Goal: Information Seeking & Learning: Learn about a topic

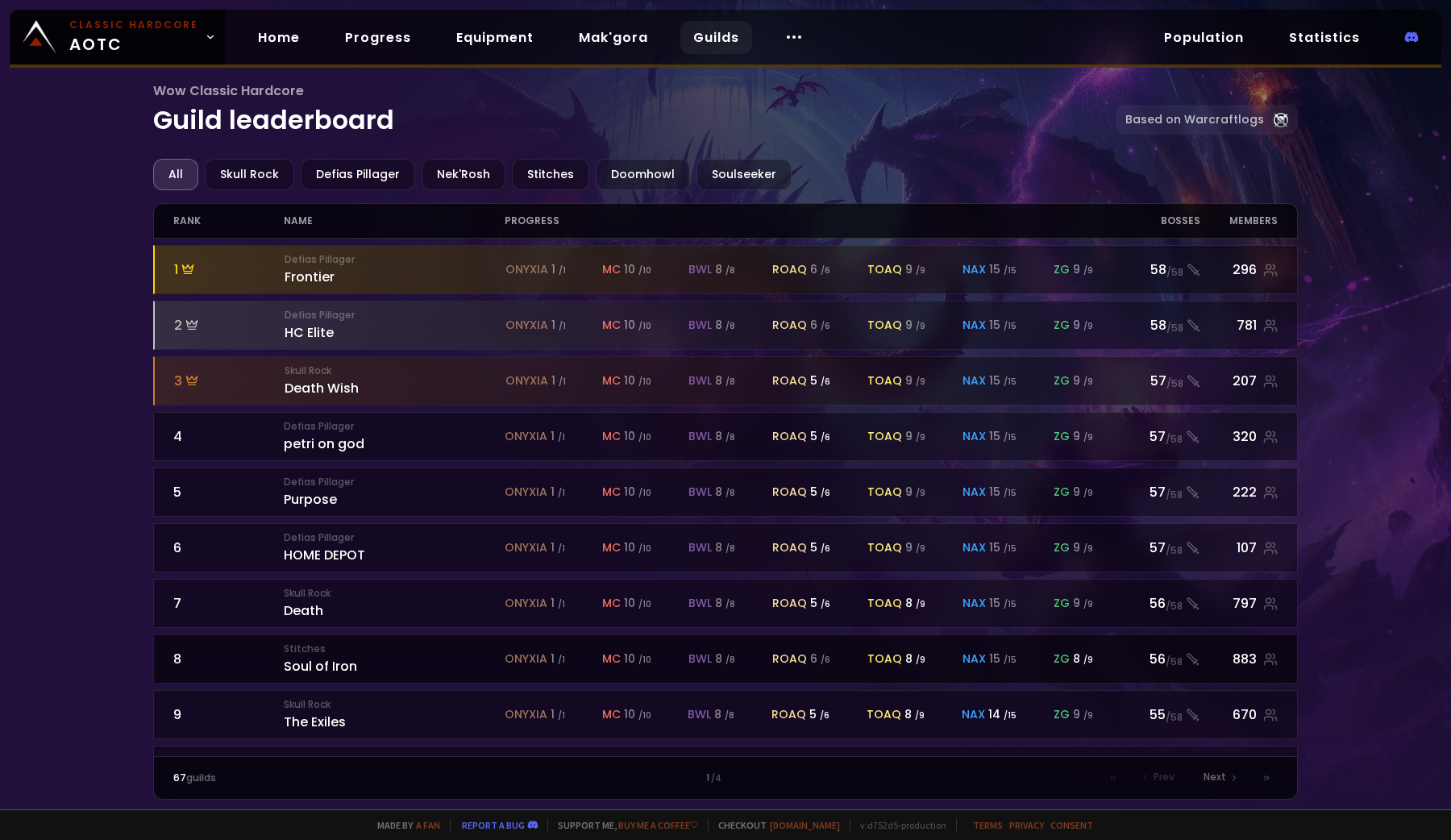
click at [947, 650] on div "onyxia 1 / 1 mc 10 / 10 bwl 8 / 8 roaq 6 / 6 toaq 8 / 9 nax 15 / 15 zg 8 / 9" at bounding box center [808, 658] width 608 height 17
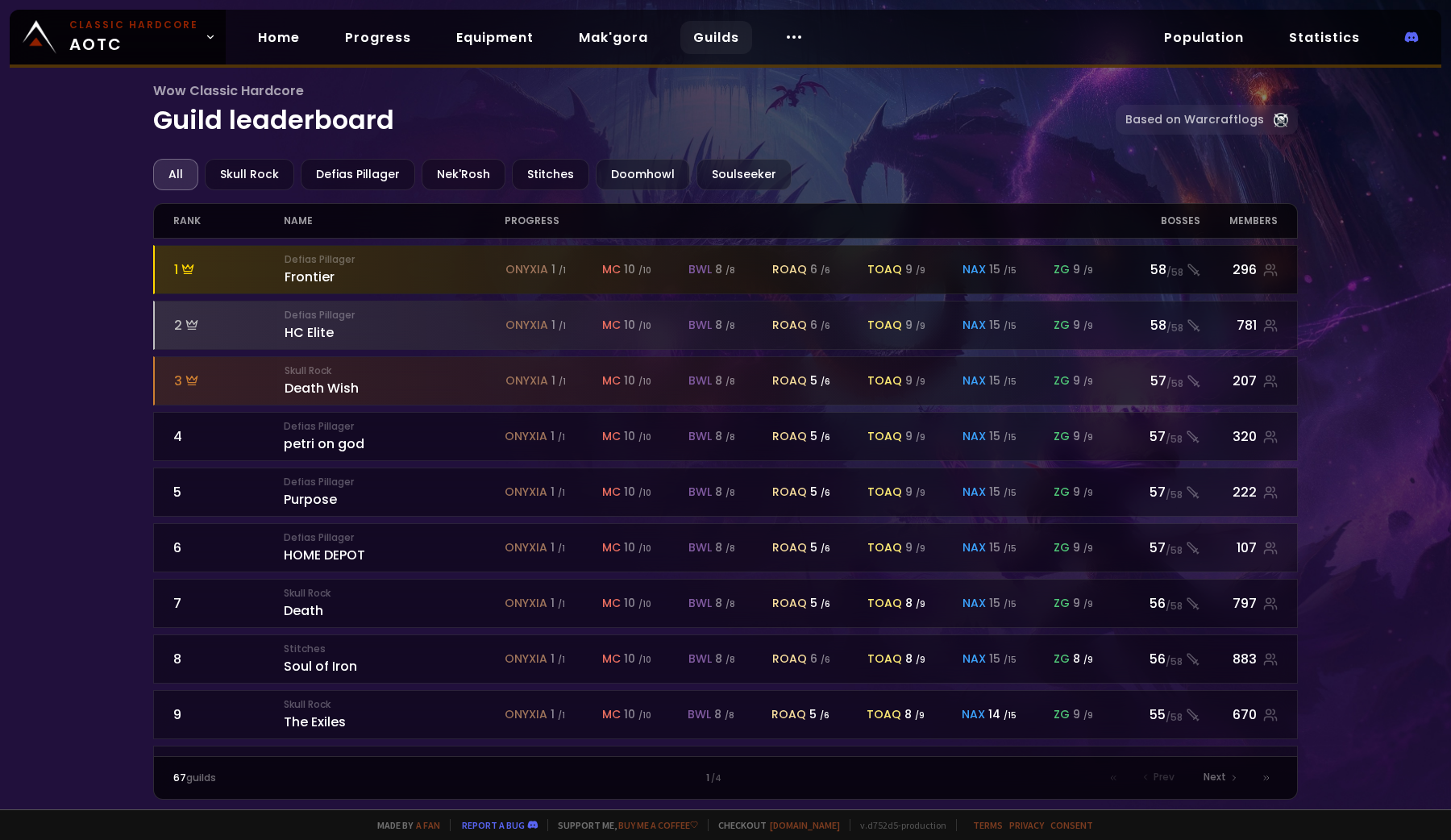
click at [748, 287] on div at bounding box center [726, 270] width 1143 height 48
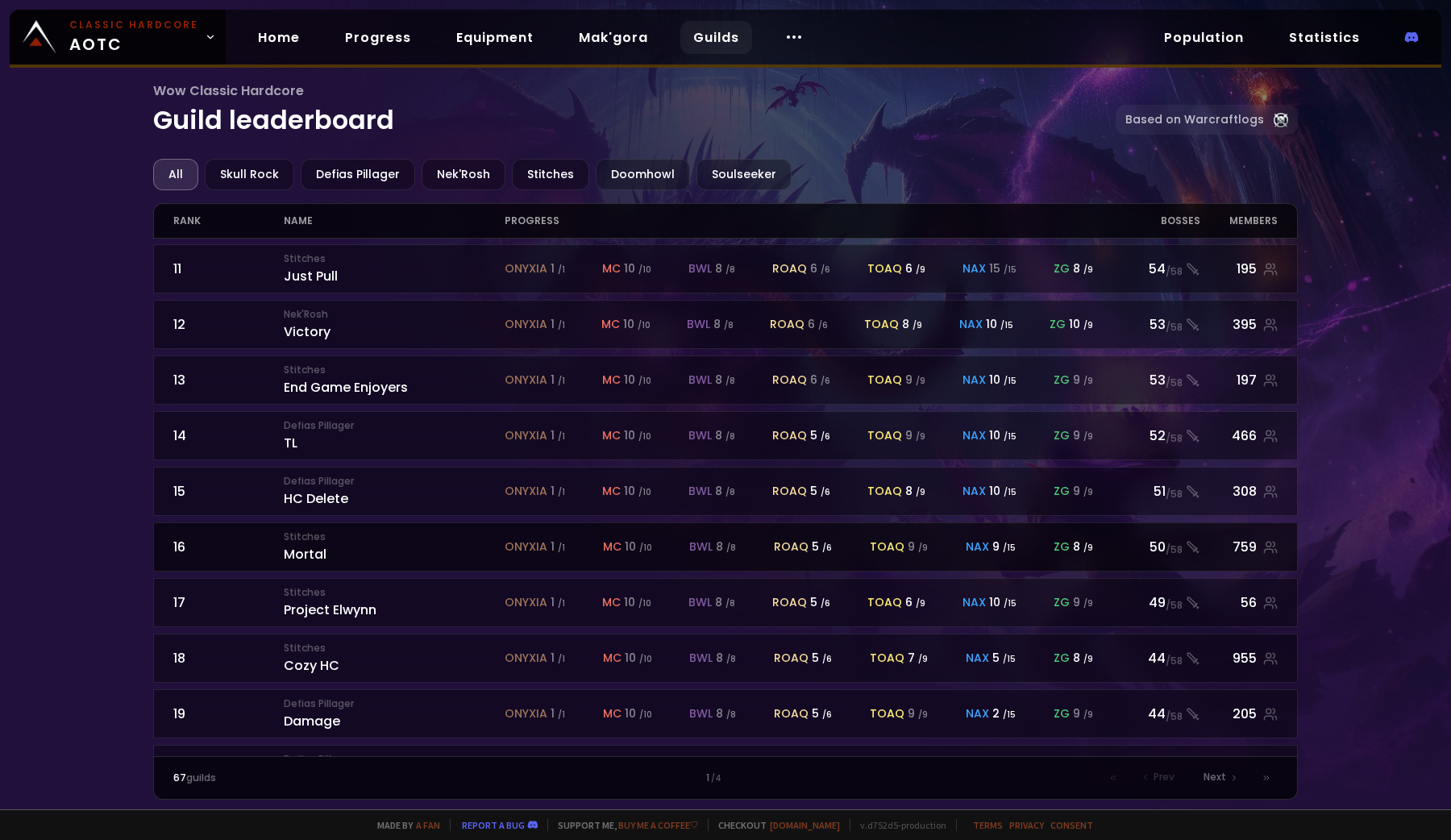
scroll to position [575, 0]
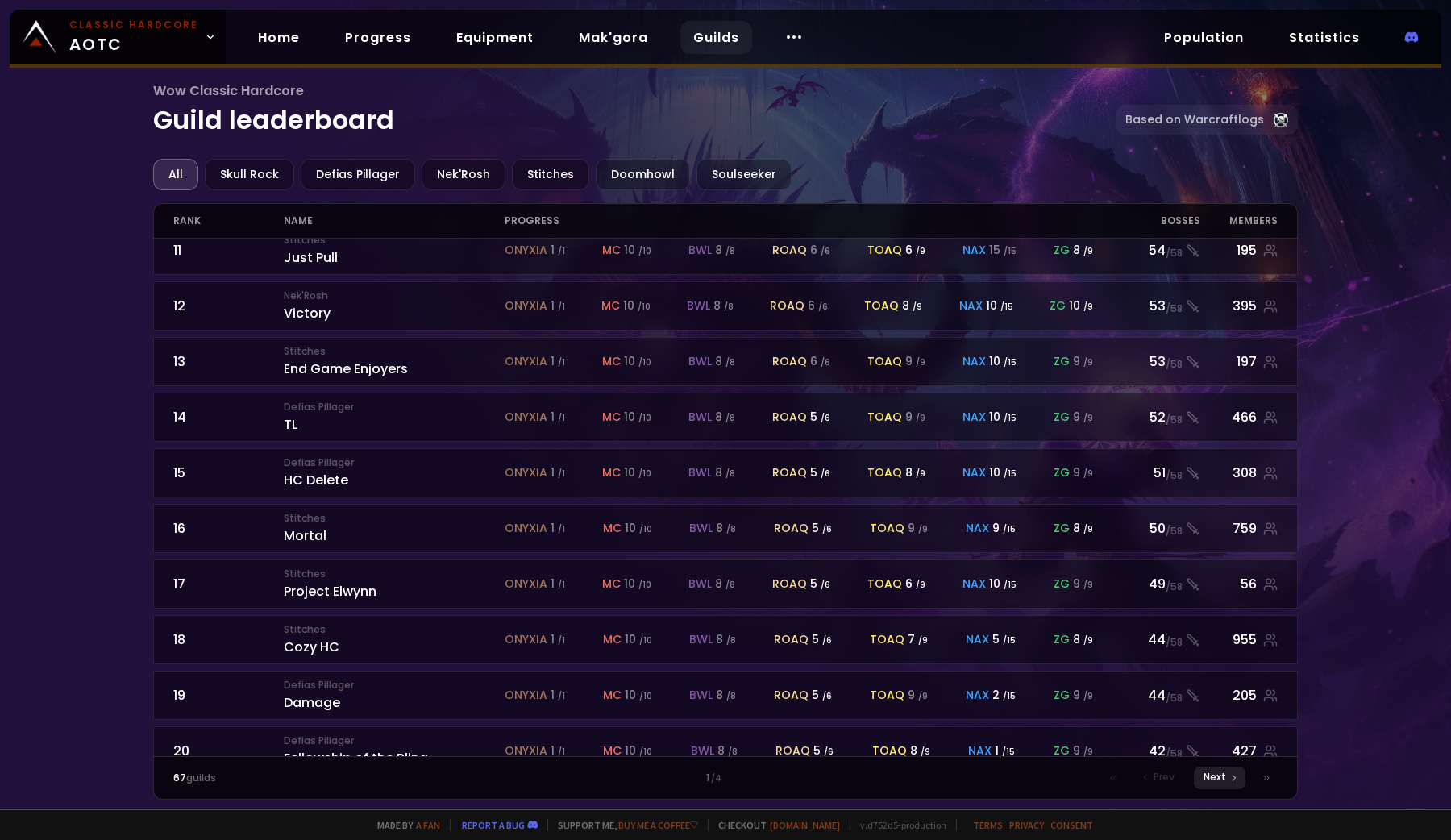
click at [1202, 772] on div "Next" at bounding box center [1219, 778] width 51 height 23
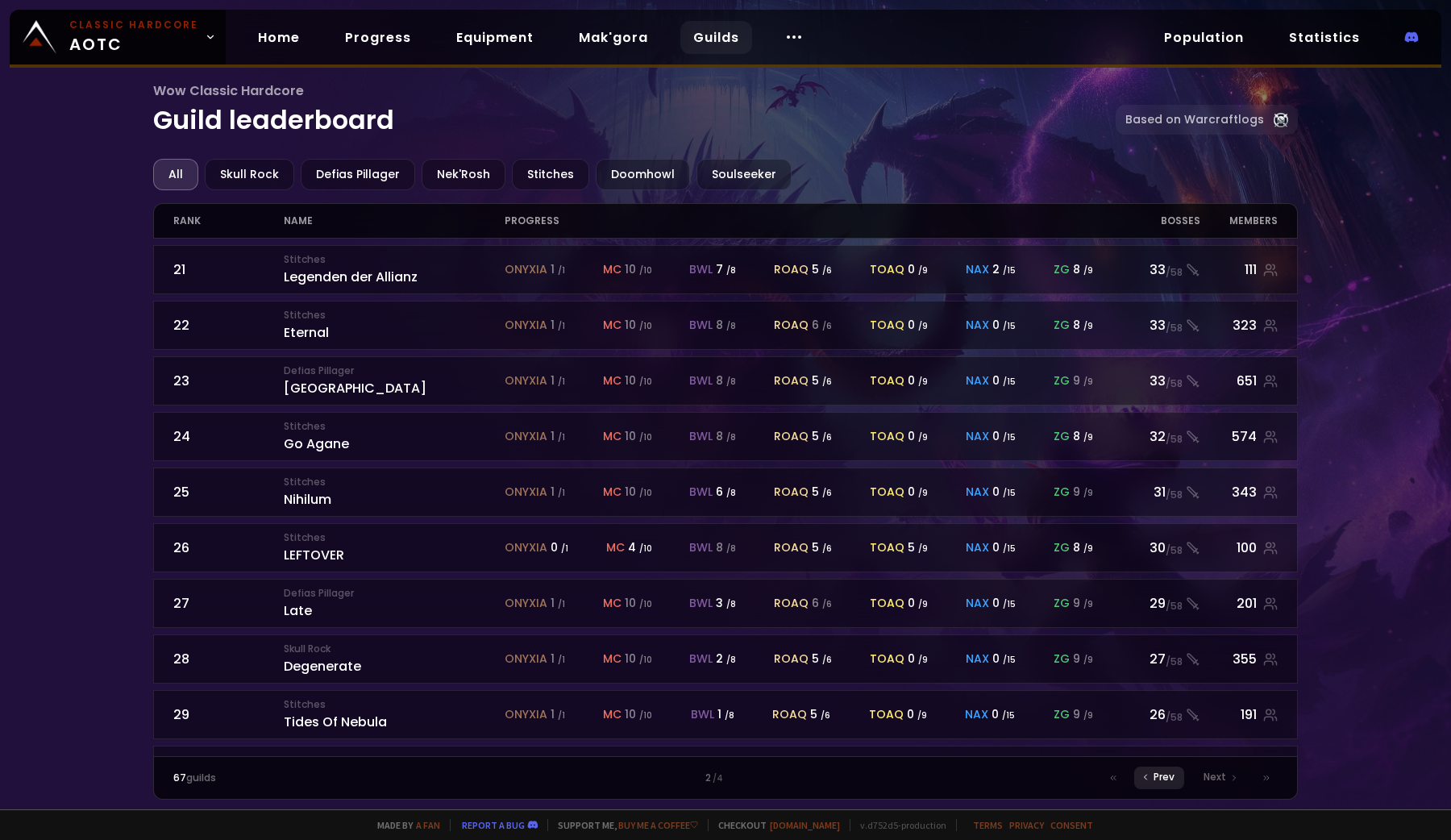
click at [1169, 779] on span "Prev" at bounding box center [1163, 777] width 21 height 15
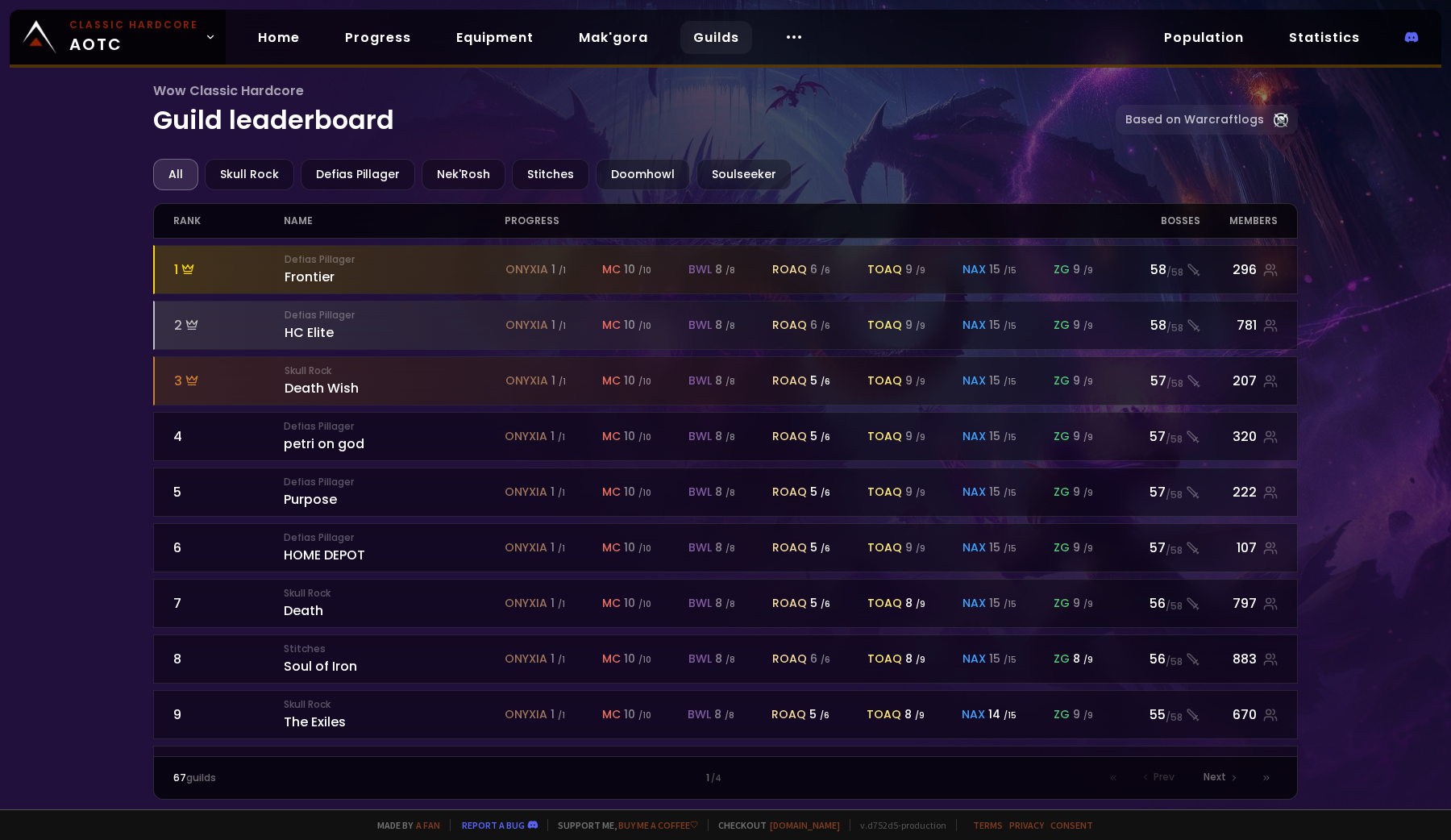
click at [1169, 779] on span "Prev" at bounding box center [1163, 777] width 21 height 15
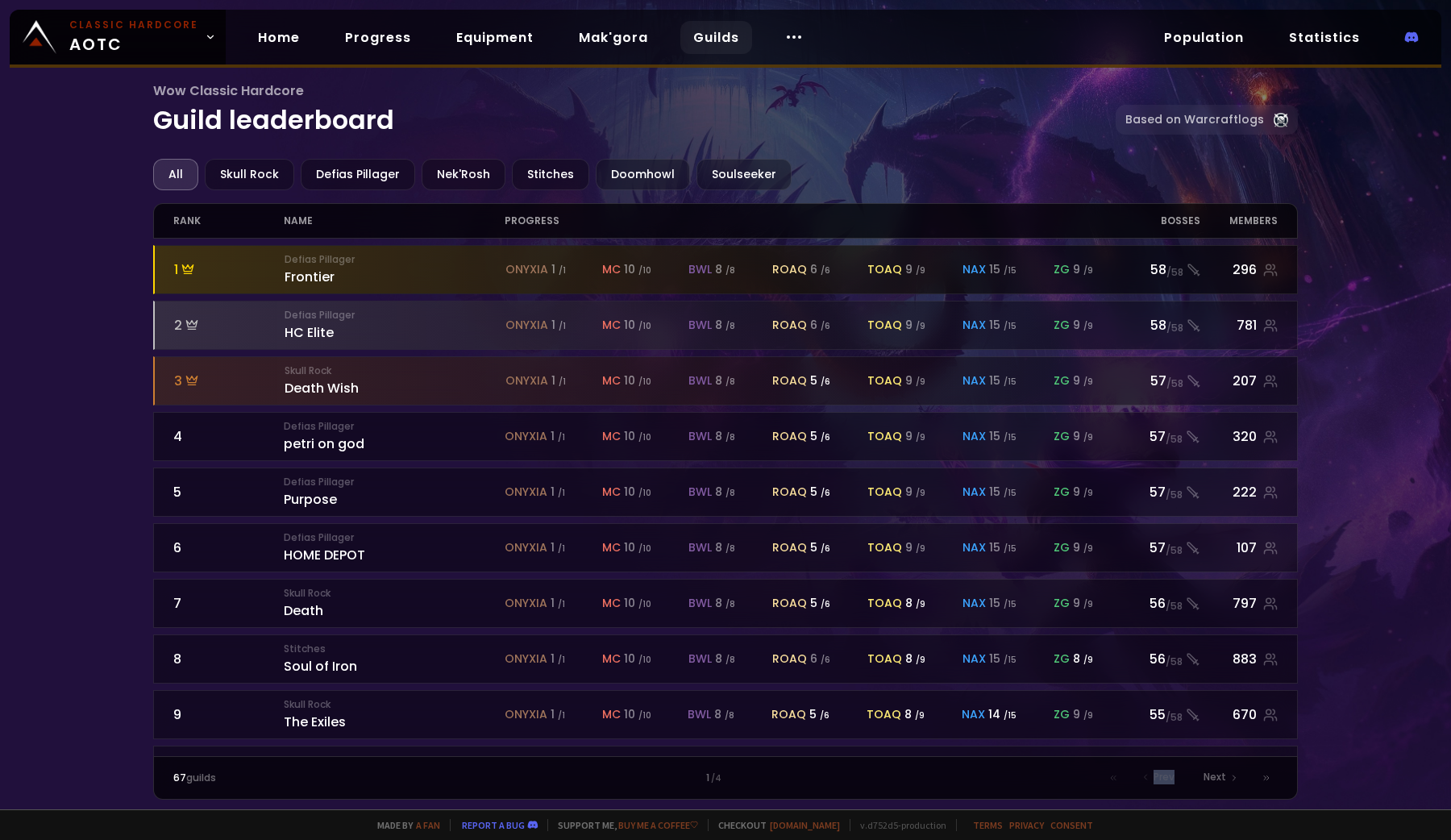
click at [1193, 279] on div at bounding box center [726, 270] width 1143 height 48
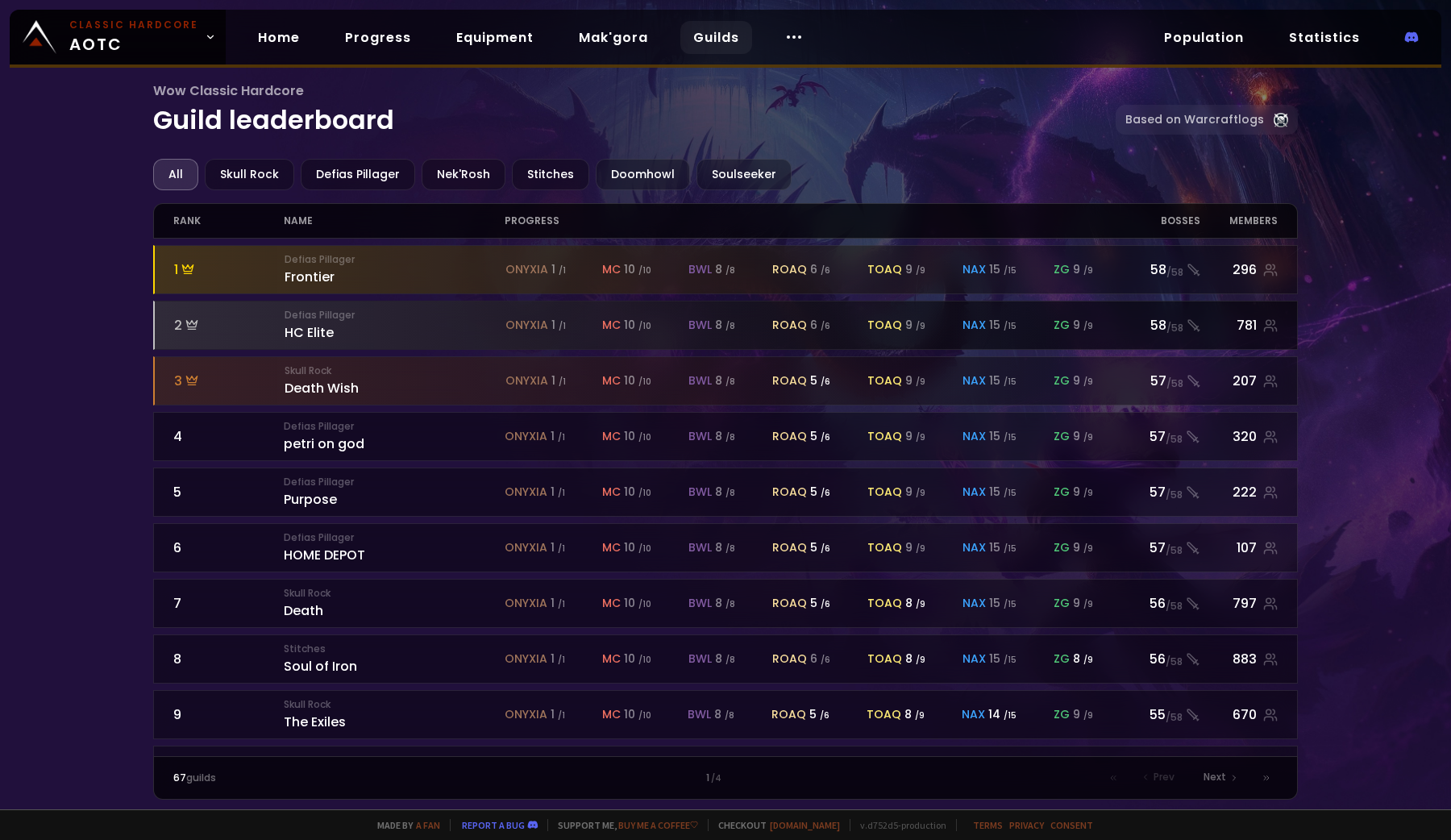
click at [782, 337] on div at bounding box center [726, 326] width 1143 height 48
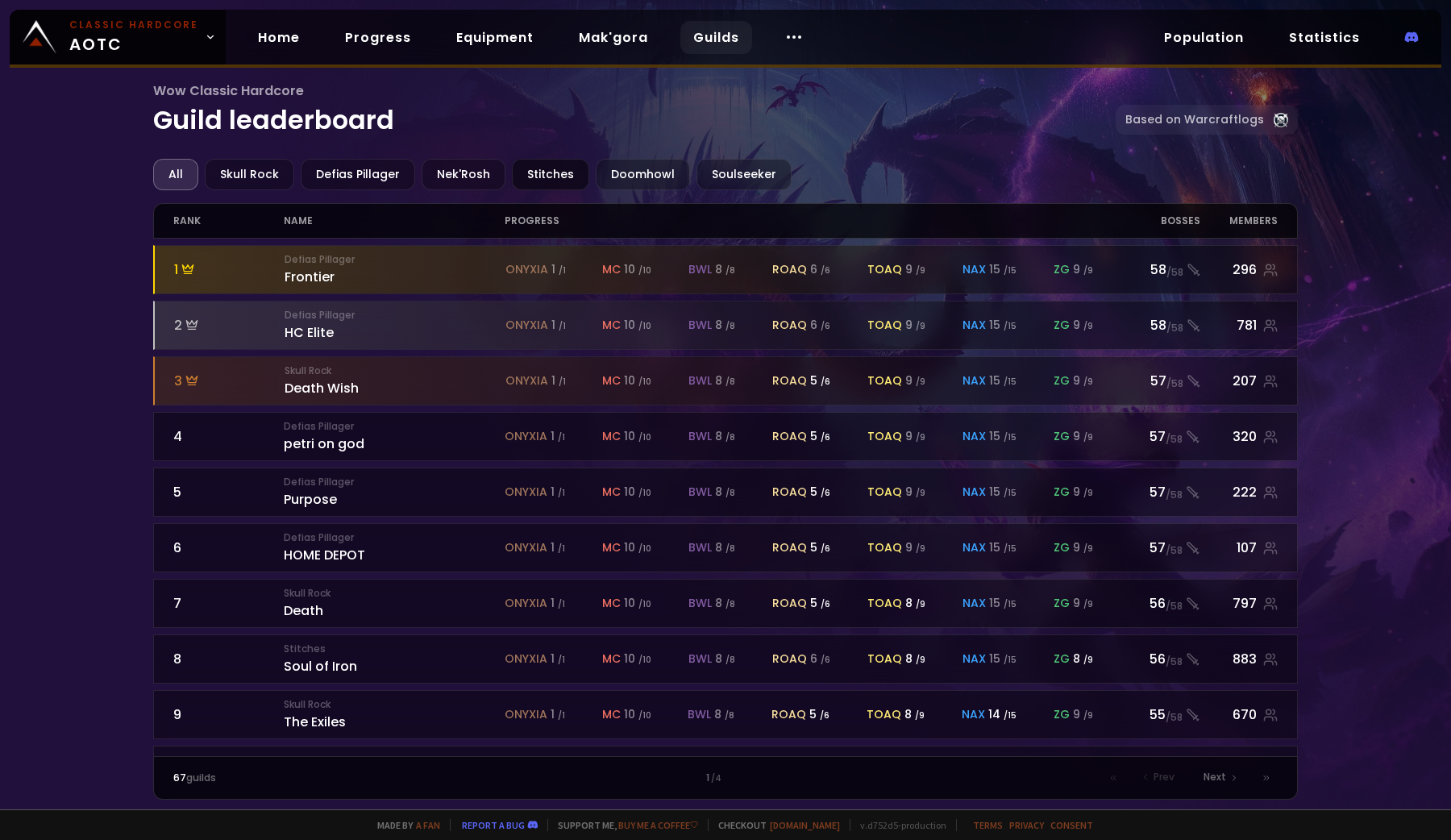
click at [565, 159] on div "Stitches" at bounding box center [550, 174] width 77 height 31
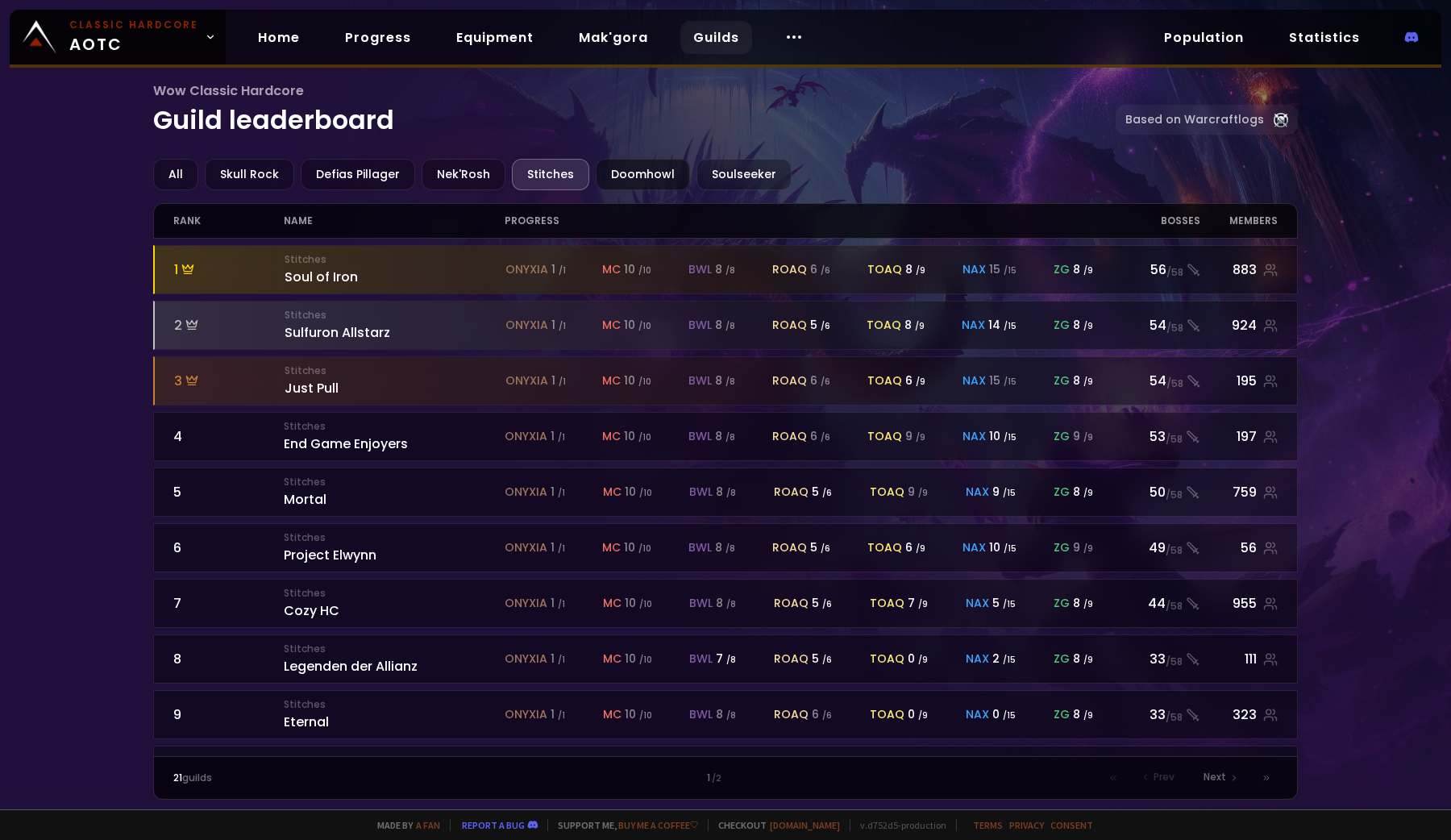
click at [661, 169] on div "Doomhowl" at bounding box center [642, 174] width 94 height 31
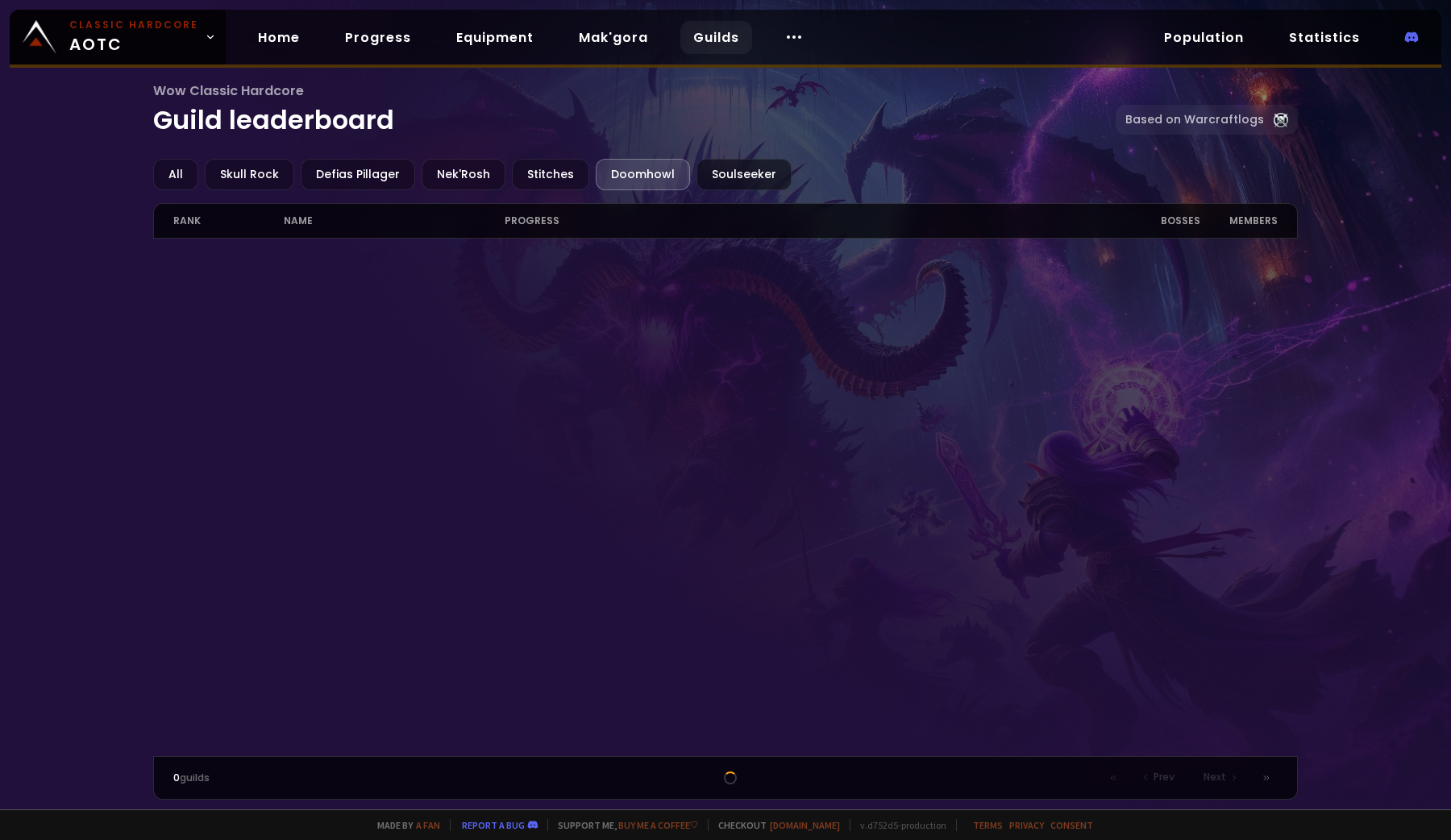
click at [720, 167] on div "Soulseeker" at bounding box center [744, 174] width 95 height 31
click at [193, 168] on div "All" at bounding box center [175, 174] width 45 height 31
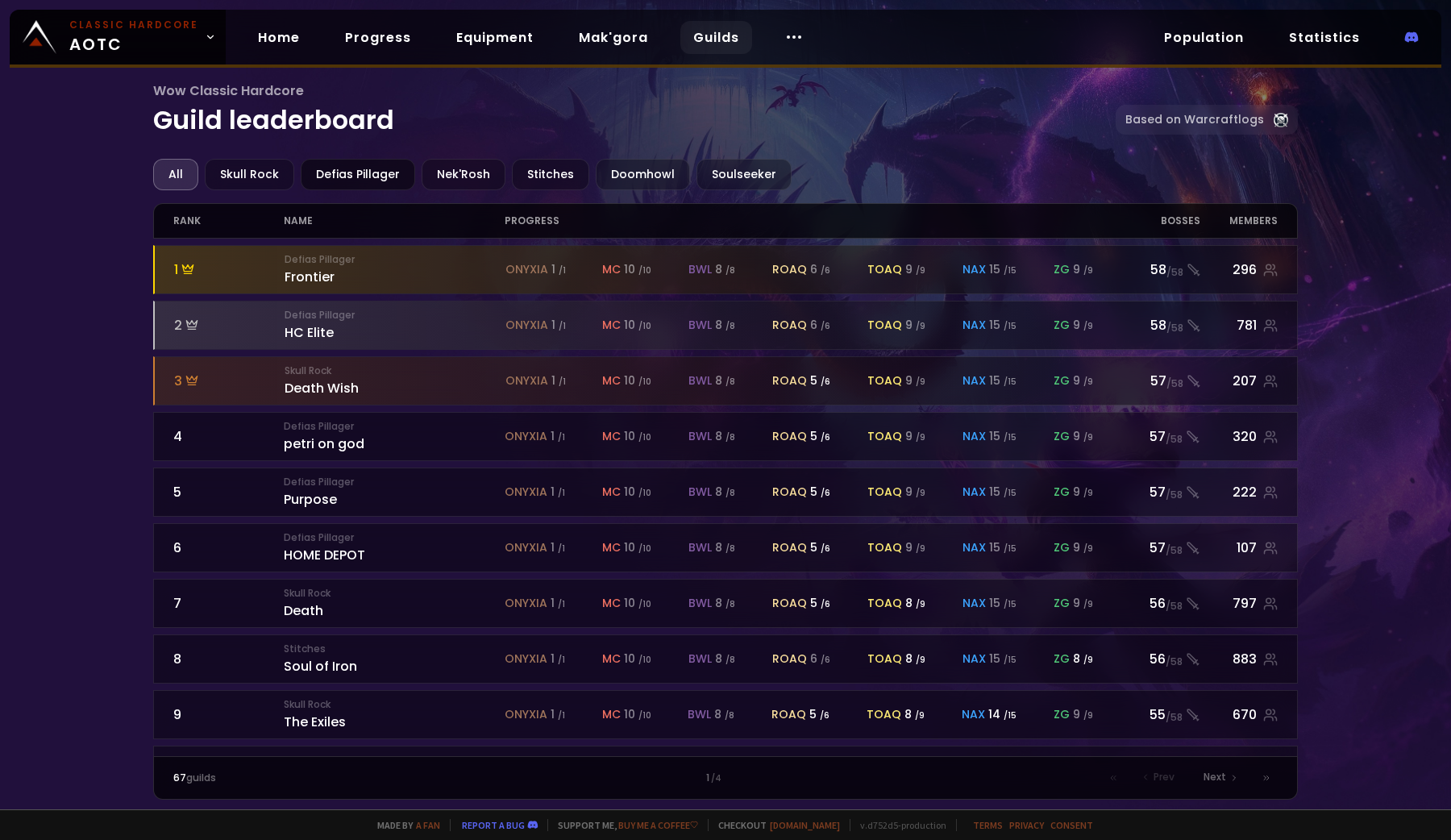
click at [314, 176] on div "Defias Pillager" at bounding box center [358, 174] width 115 height 31
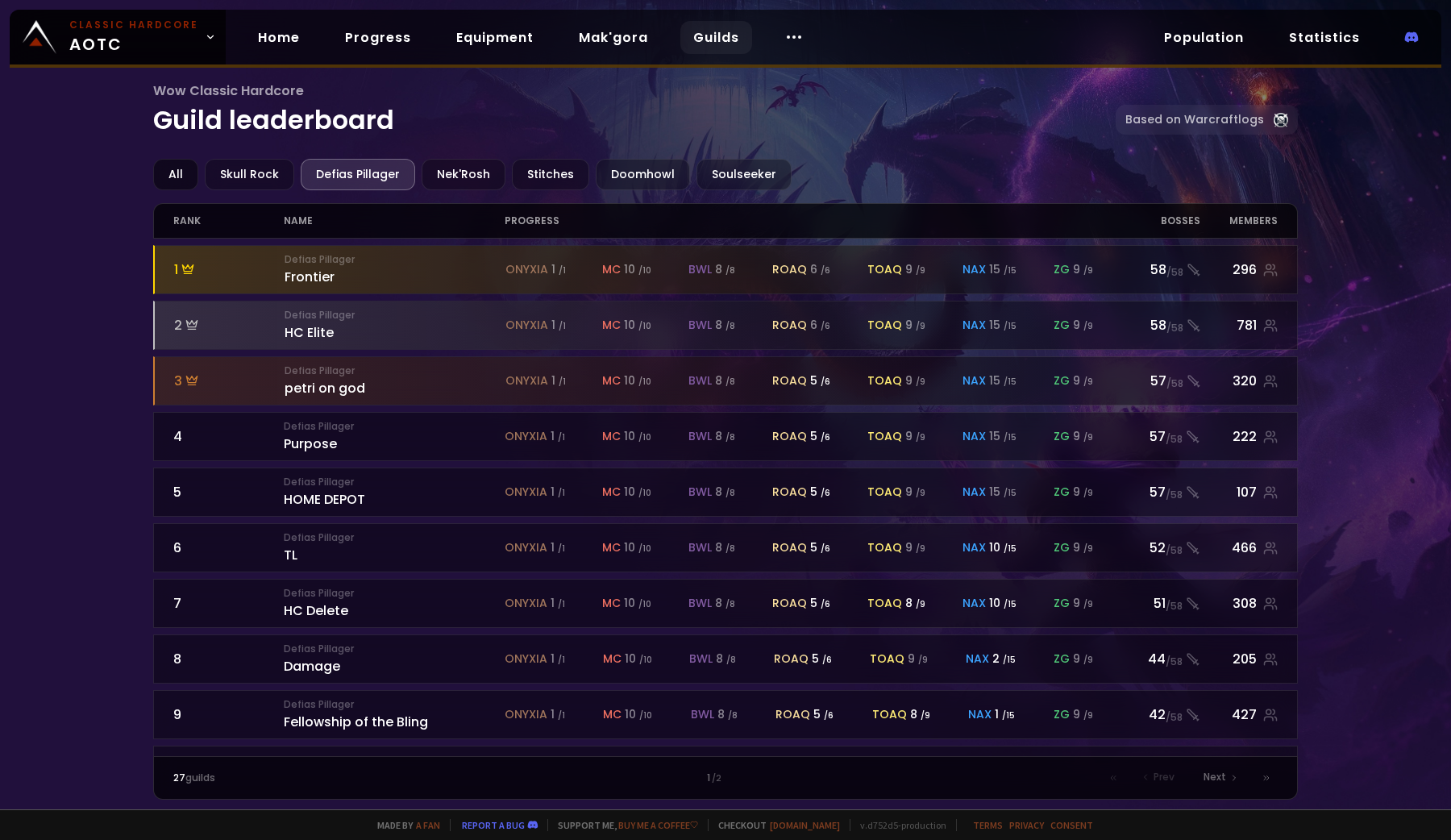
click at [165, 182] on div "All" at bounding box center [175, 174] width 45 height 31
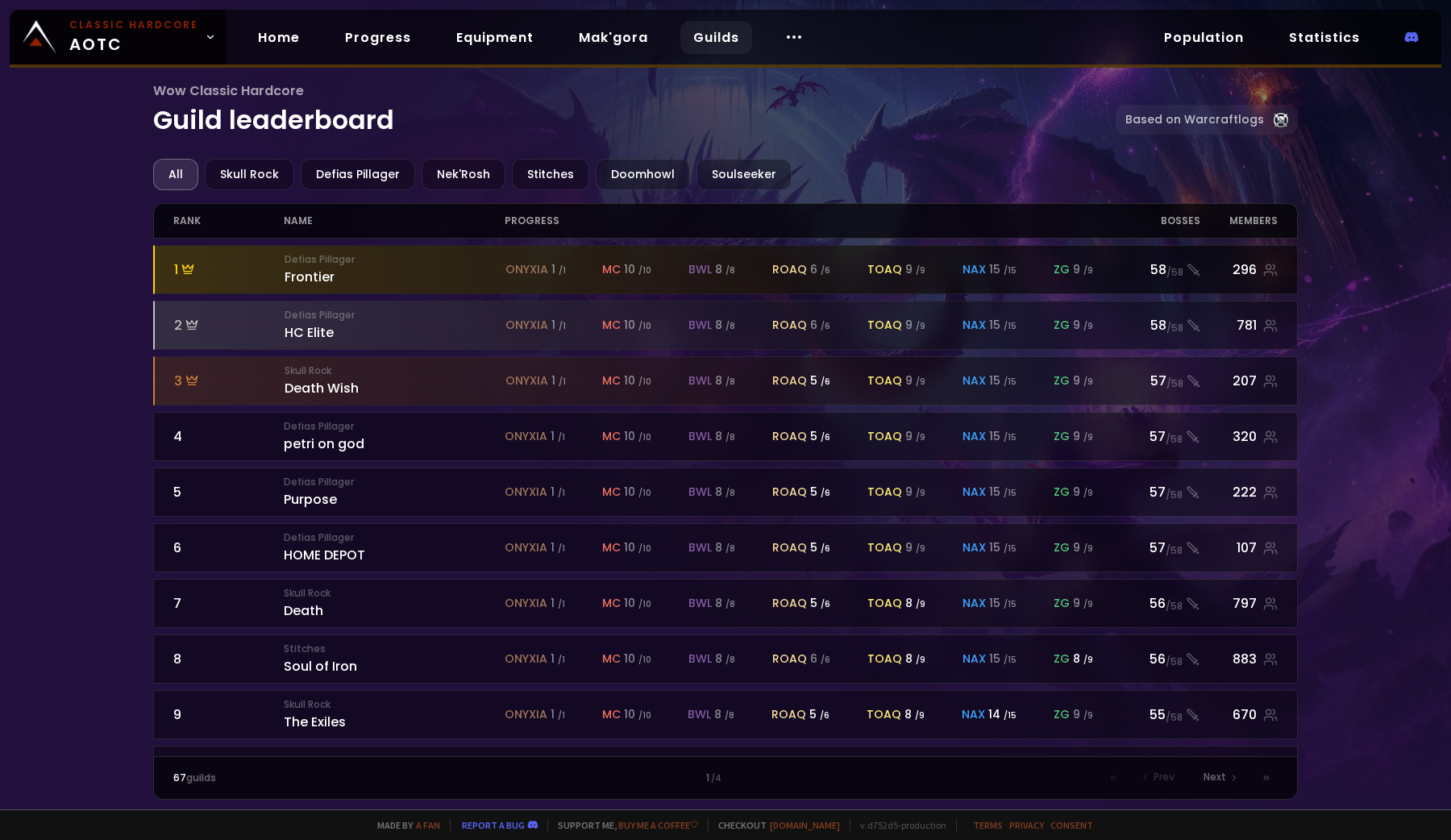
click at [240, 278] on div at bounding box center [726, 270] width 1143 height 48
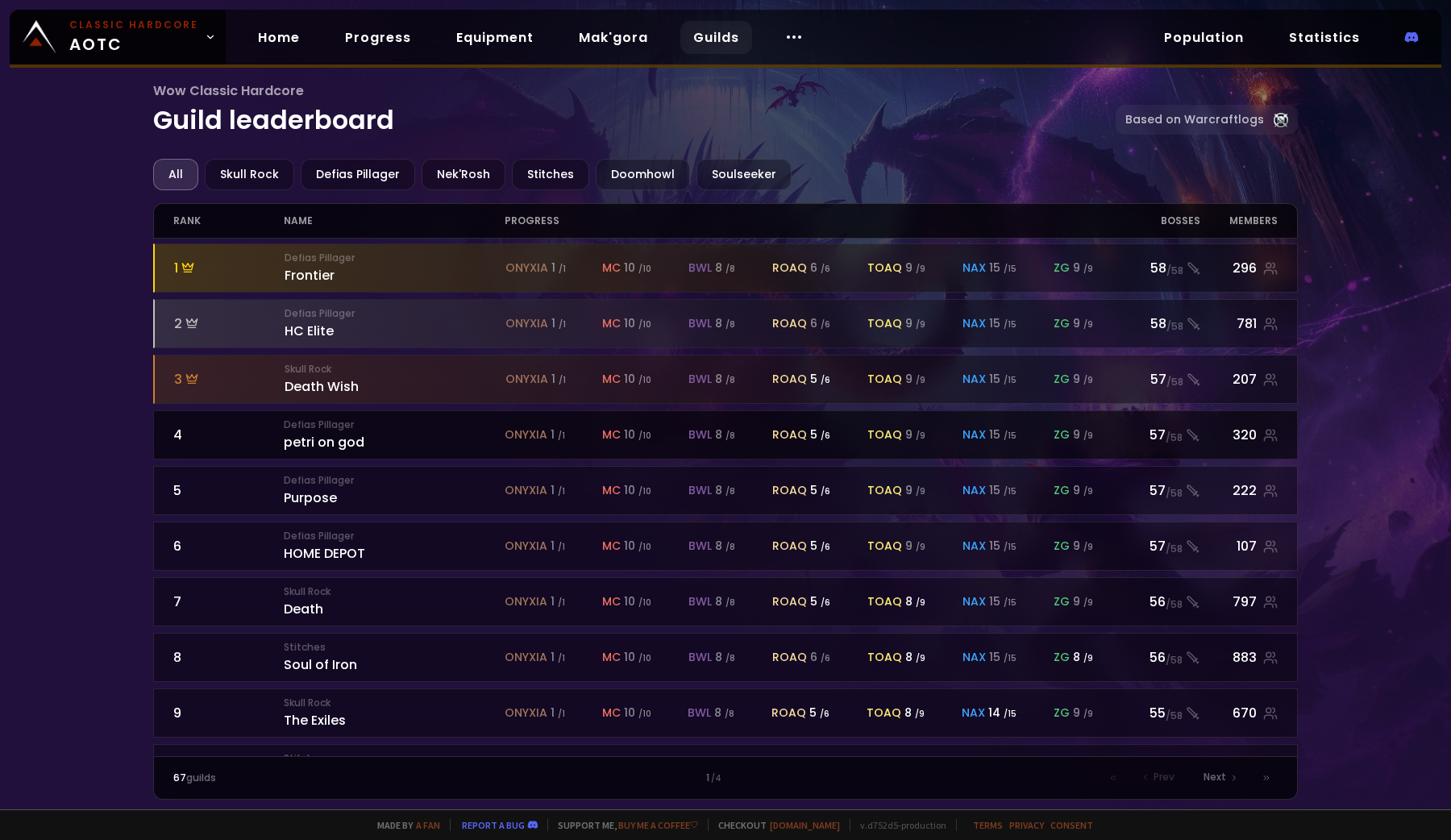
scroll to position [1, 0]
click at [1003, 431] on small "/ 15" at bounding box center [1010, 436] width 13 height 12
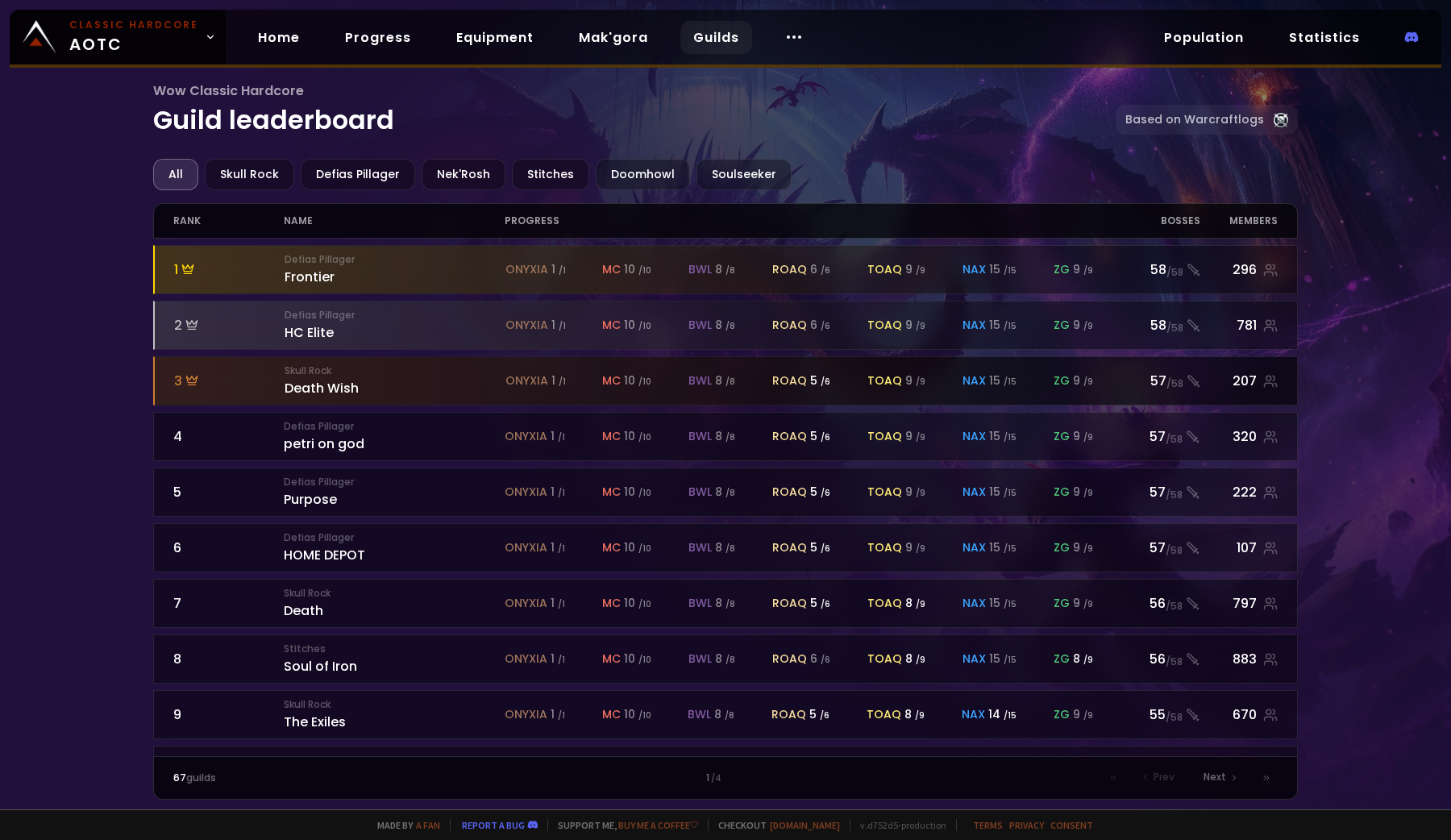
click at [790, 372] on span "roaq" at bounding box center [790, 381] width 35 height 17
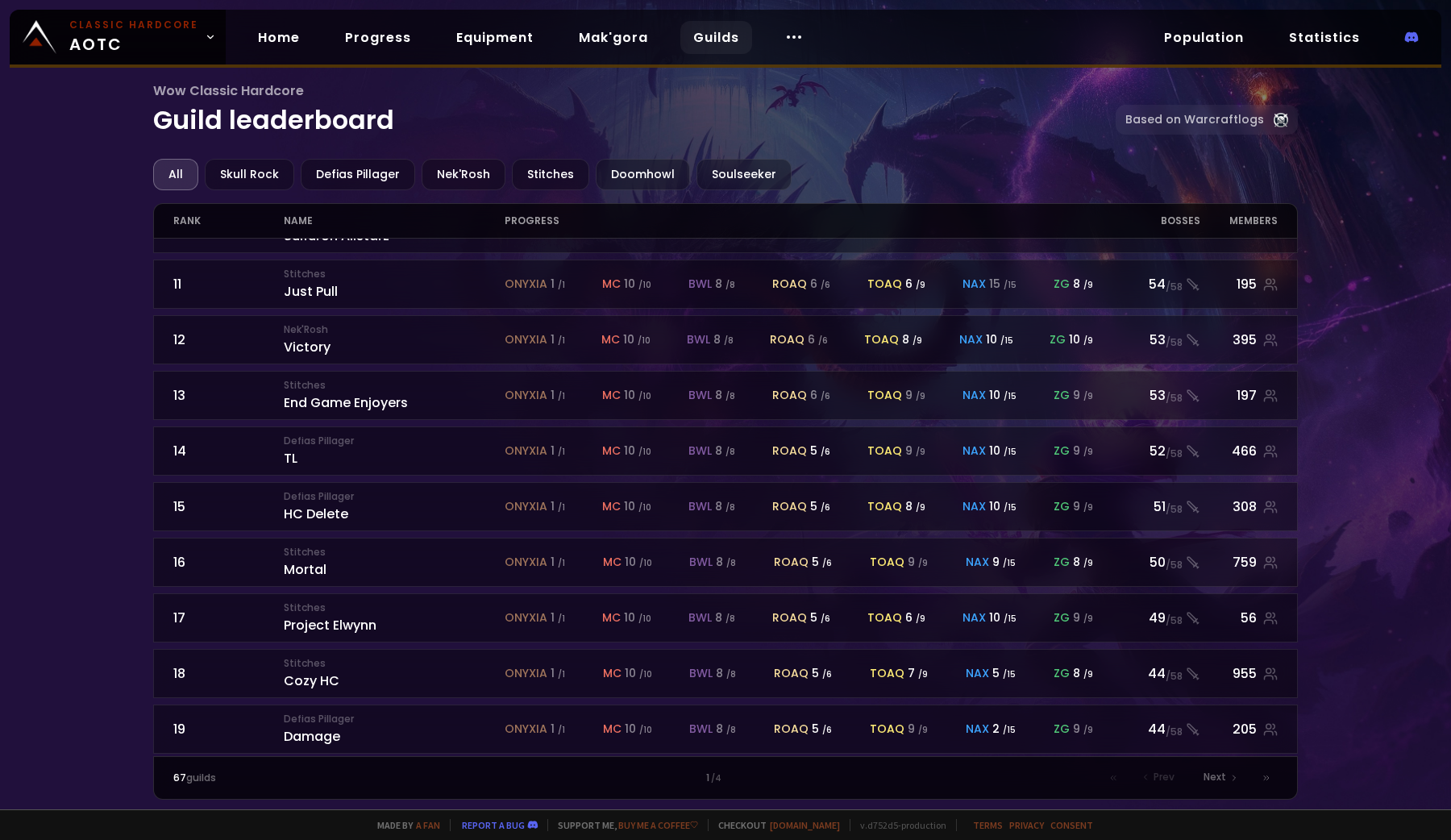
scroll to position [575, 0]
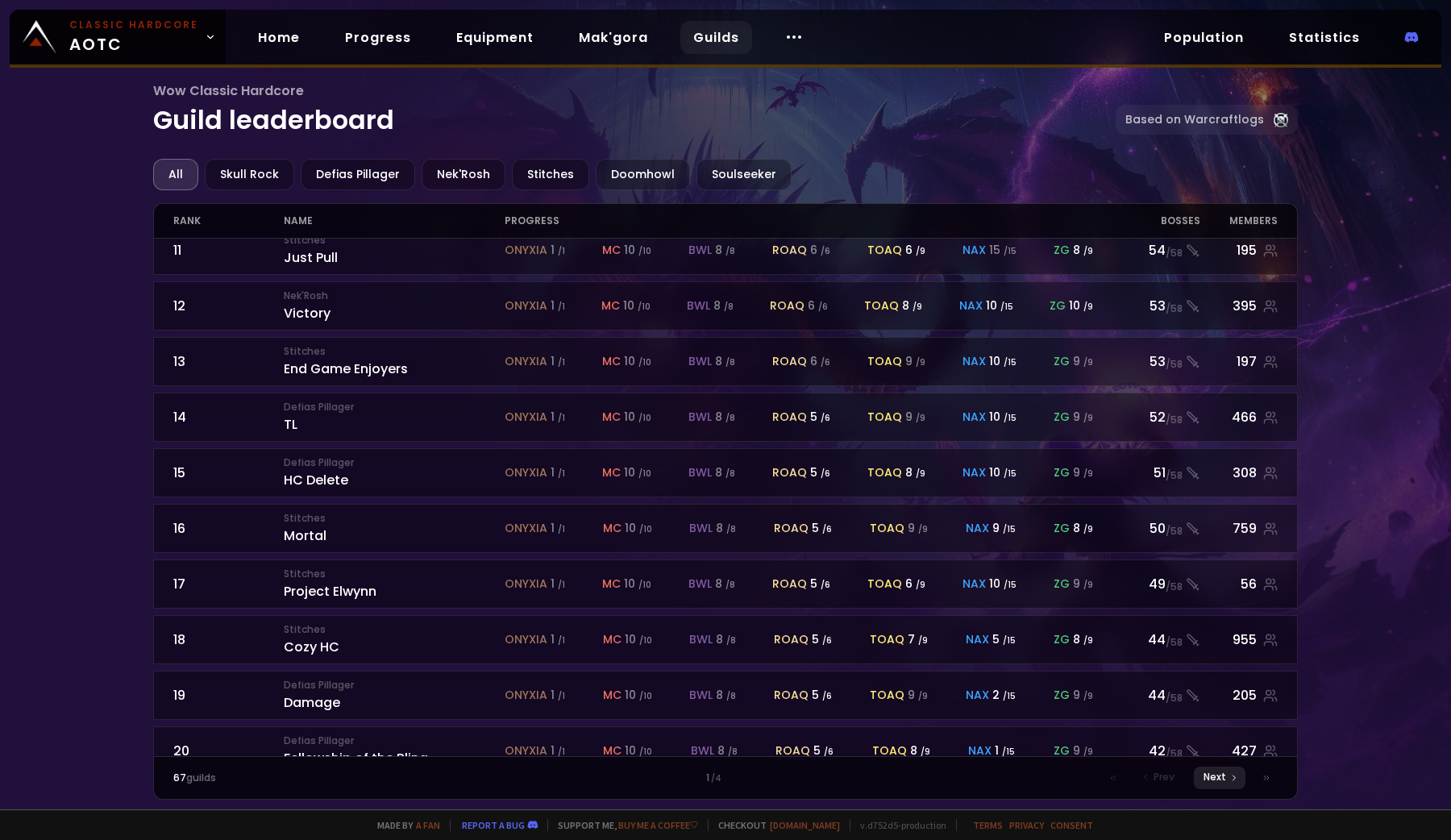
click at [1209, 774] on span "Next" at bounding box center [1214, 777] width 23 height 15
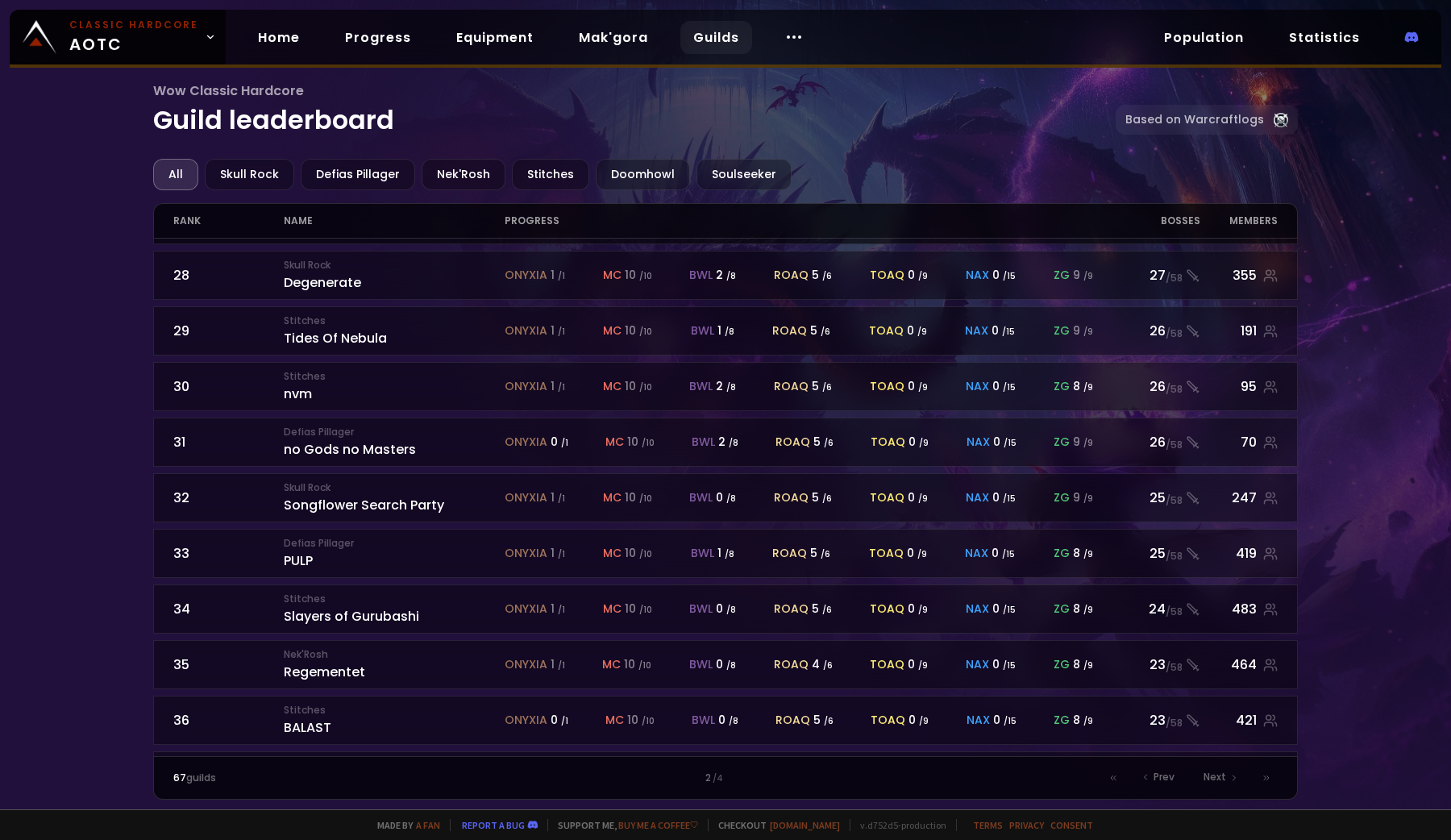
scroll to position [575, 0]
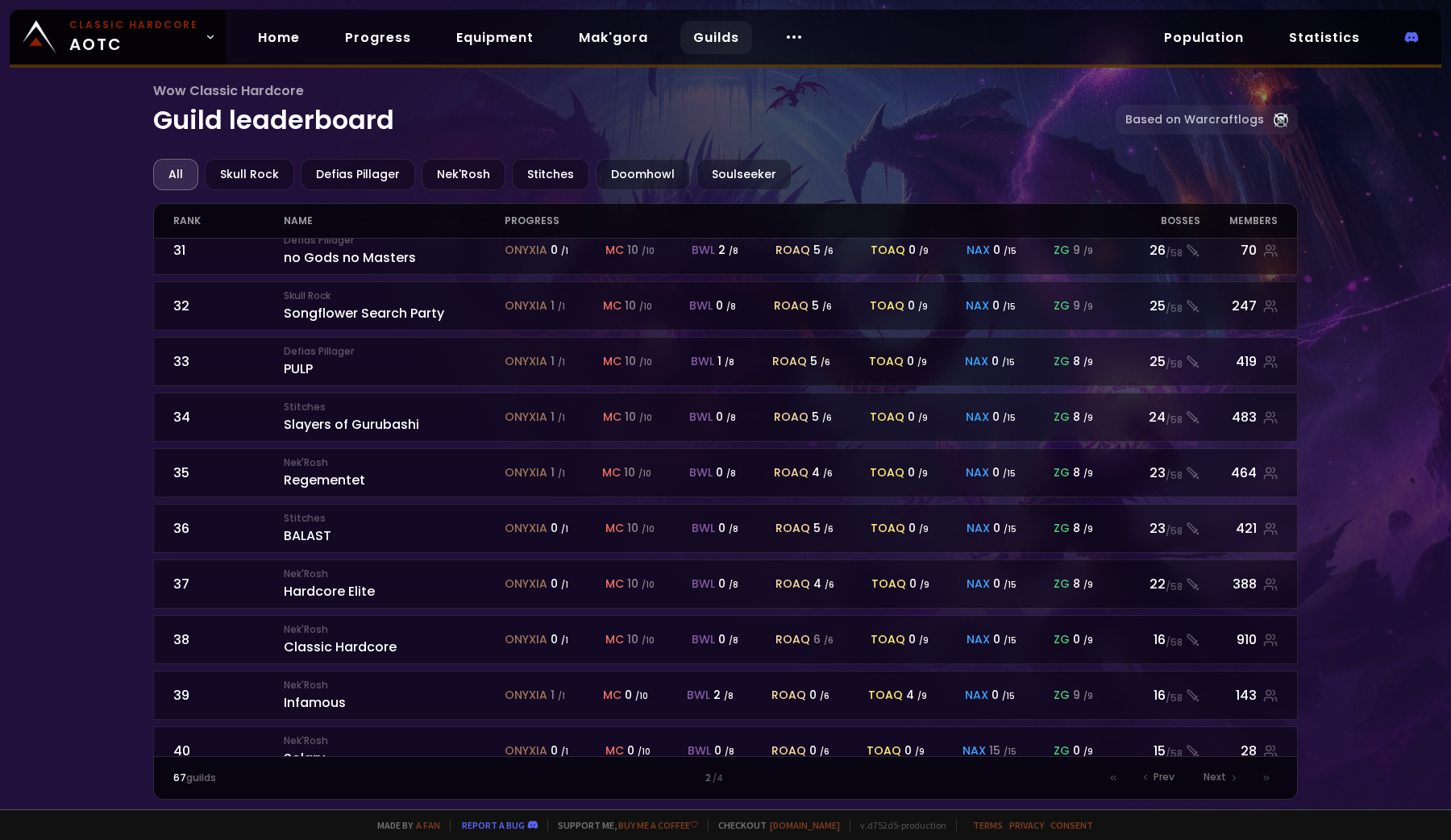
drag, startPoint x: 1209, startPoint y: 114, endPoint x: 931, endPoint y: 76, distance: 280.6
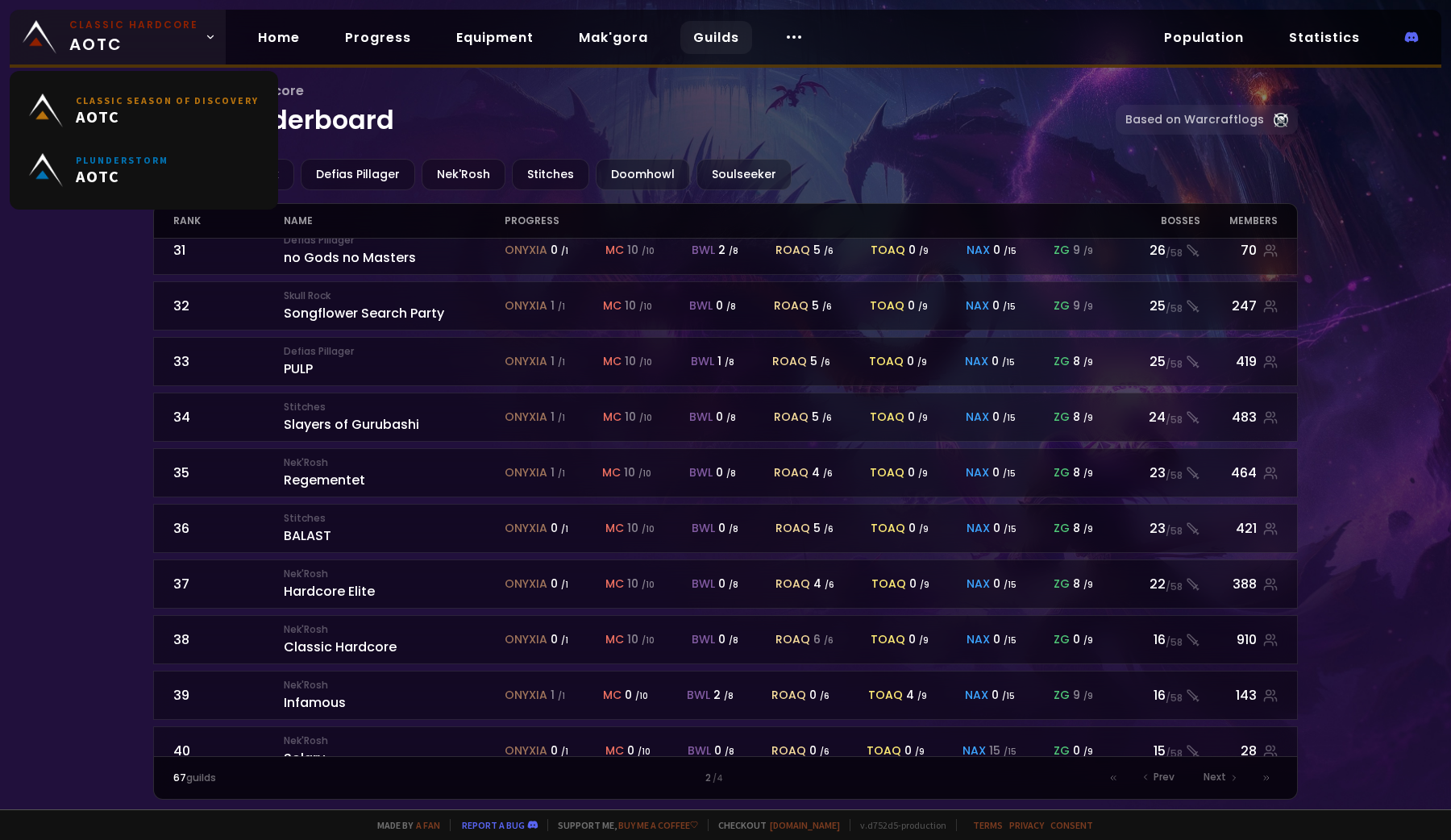
click at [176, 34] on span "Classic Hardcore AOTC" at bounding box center [134, 37] width 129 height 39
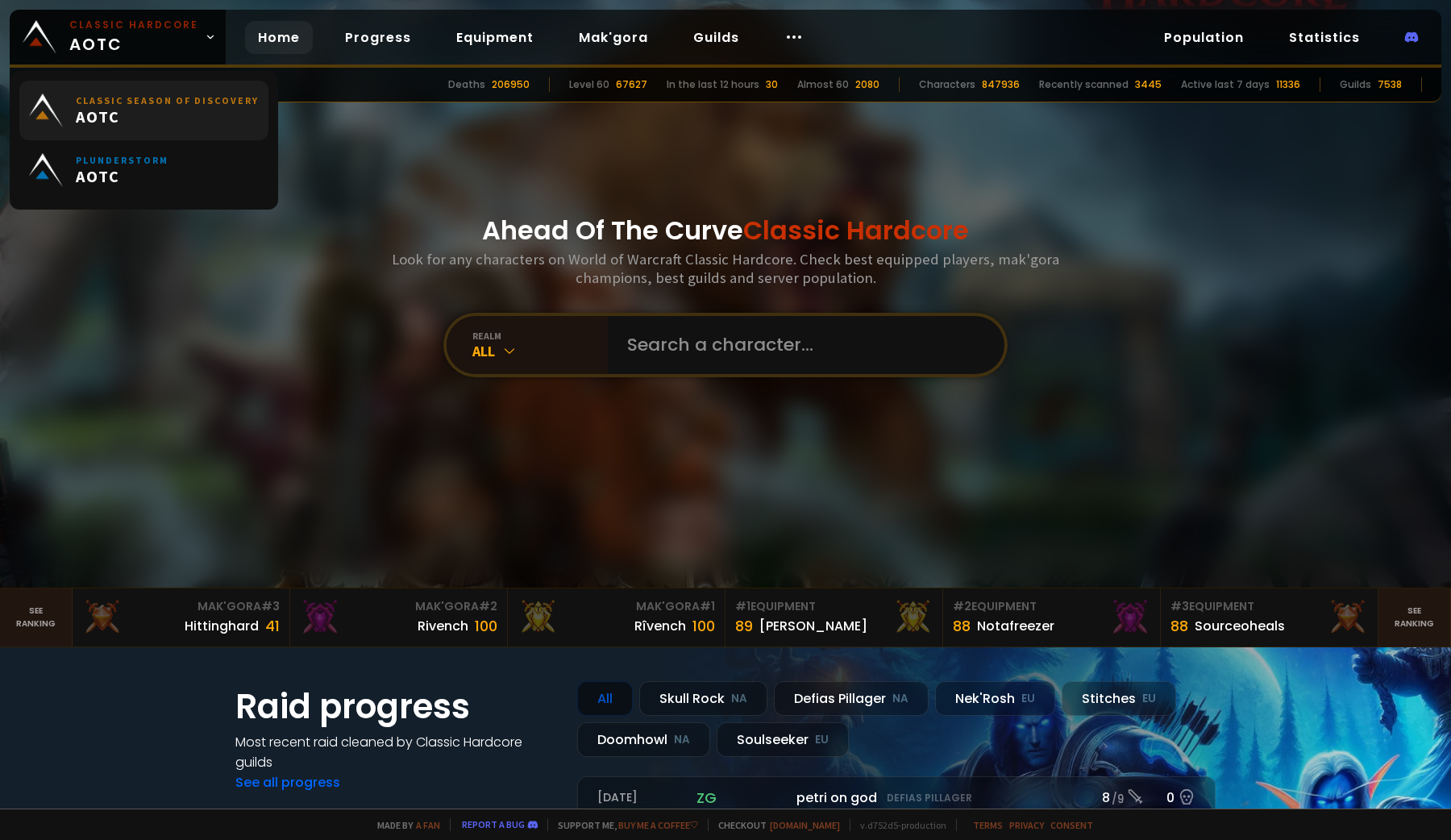
click at [176, 116] on span "AOTC" at bounding box center [167, 116] width 183 height 20
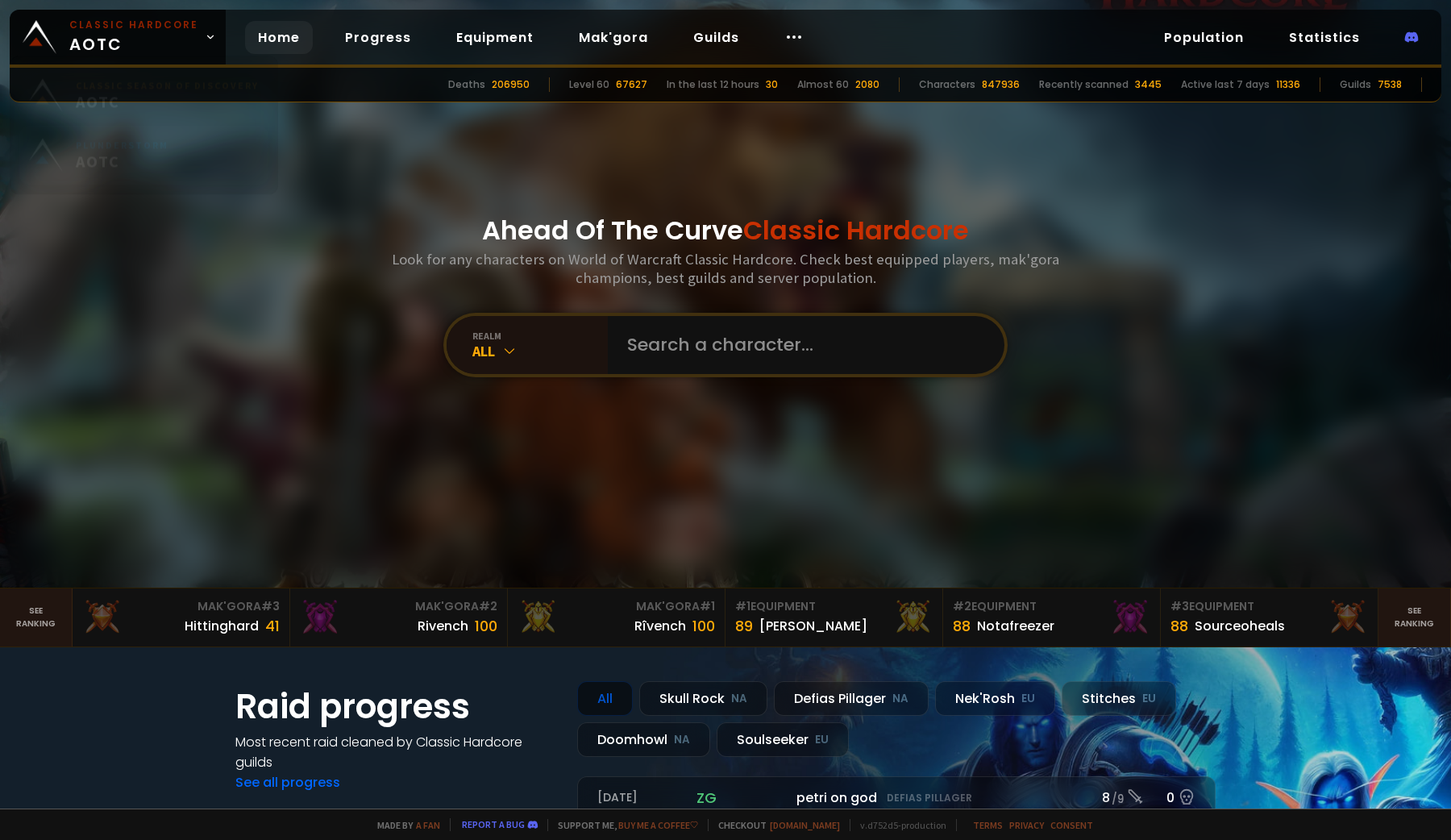
click at [127, 180] on span "AOTC" at bounding box center [122, 176] width 93 height 20
click at [617, 348] on input "text" at bounding box center [801, 344] width 368 height 58
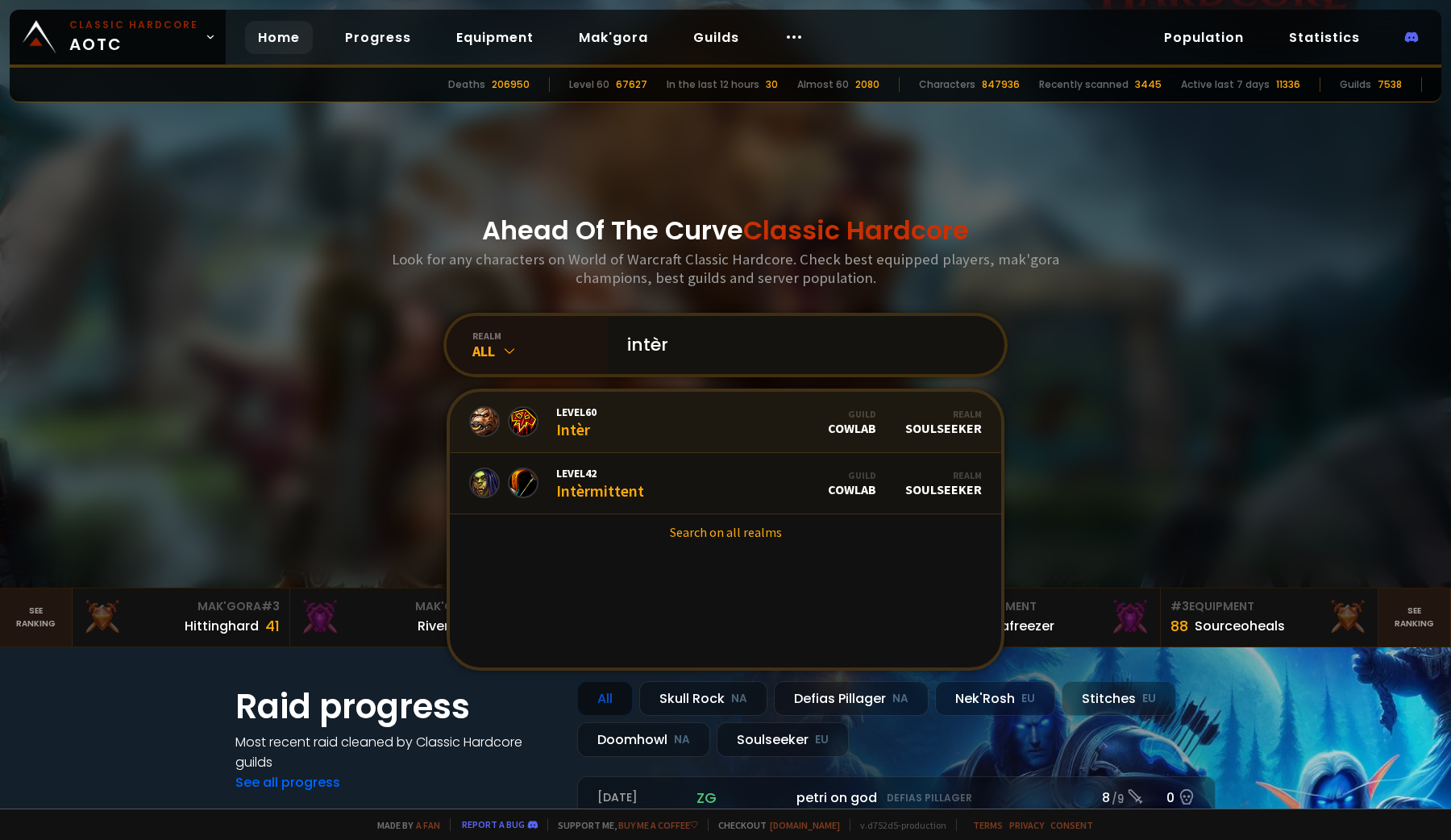
type input "intèr"
click at [576, 414] on span "Level 60" at bounding box center [576, 412] width 40 height 15
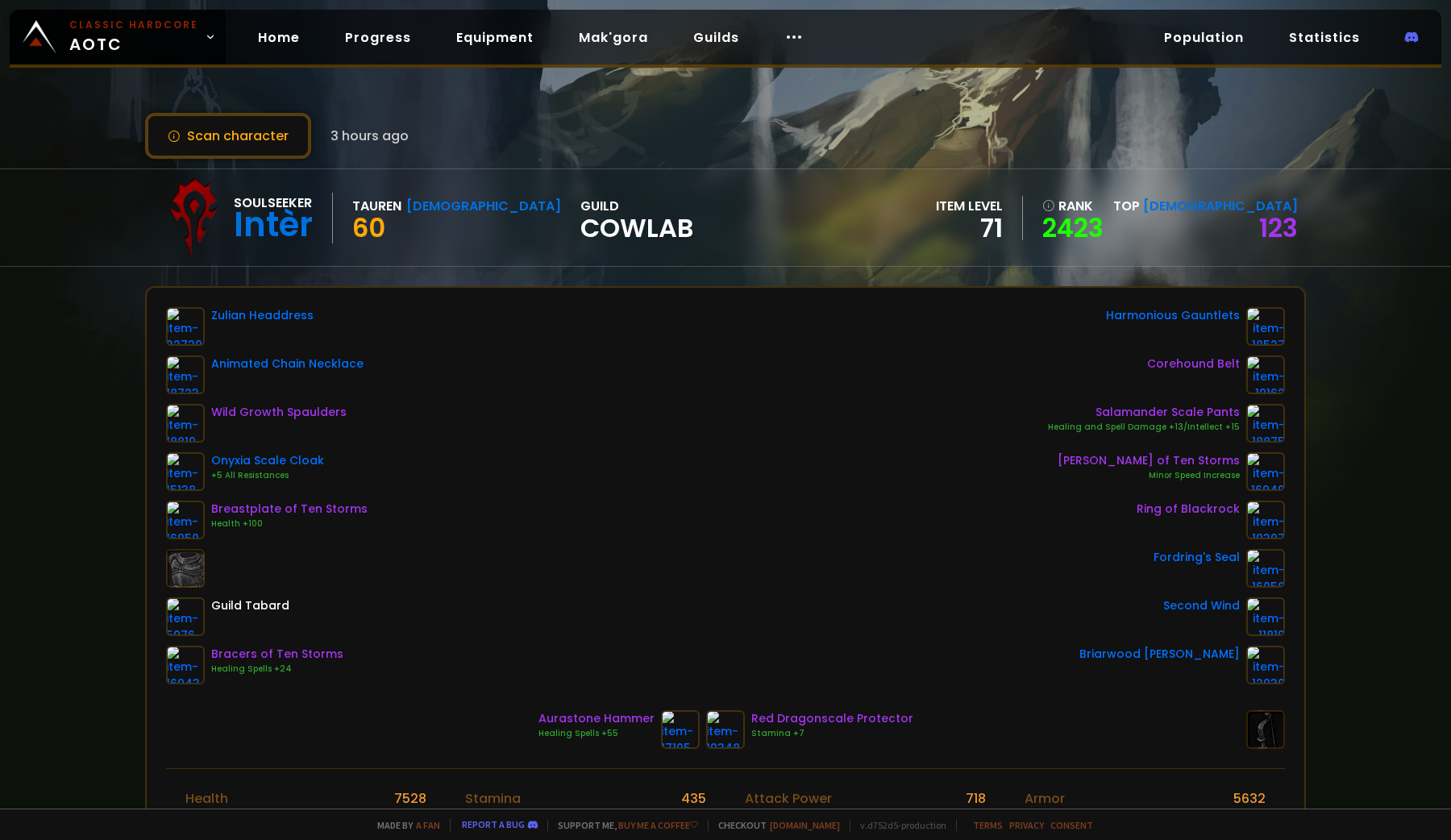
click at [262, 236] on div "Intèr" at bounding box center [273, 225] width 79 height 24
click at [581, 216] on span "CowLab" at bounding box center [637, 228] width 113 height 24
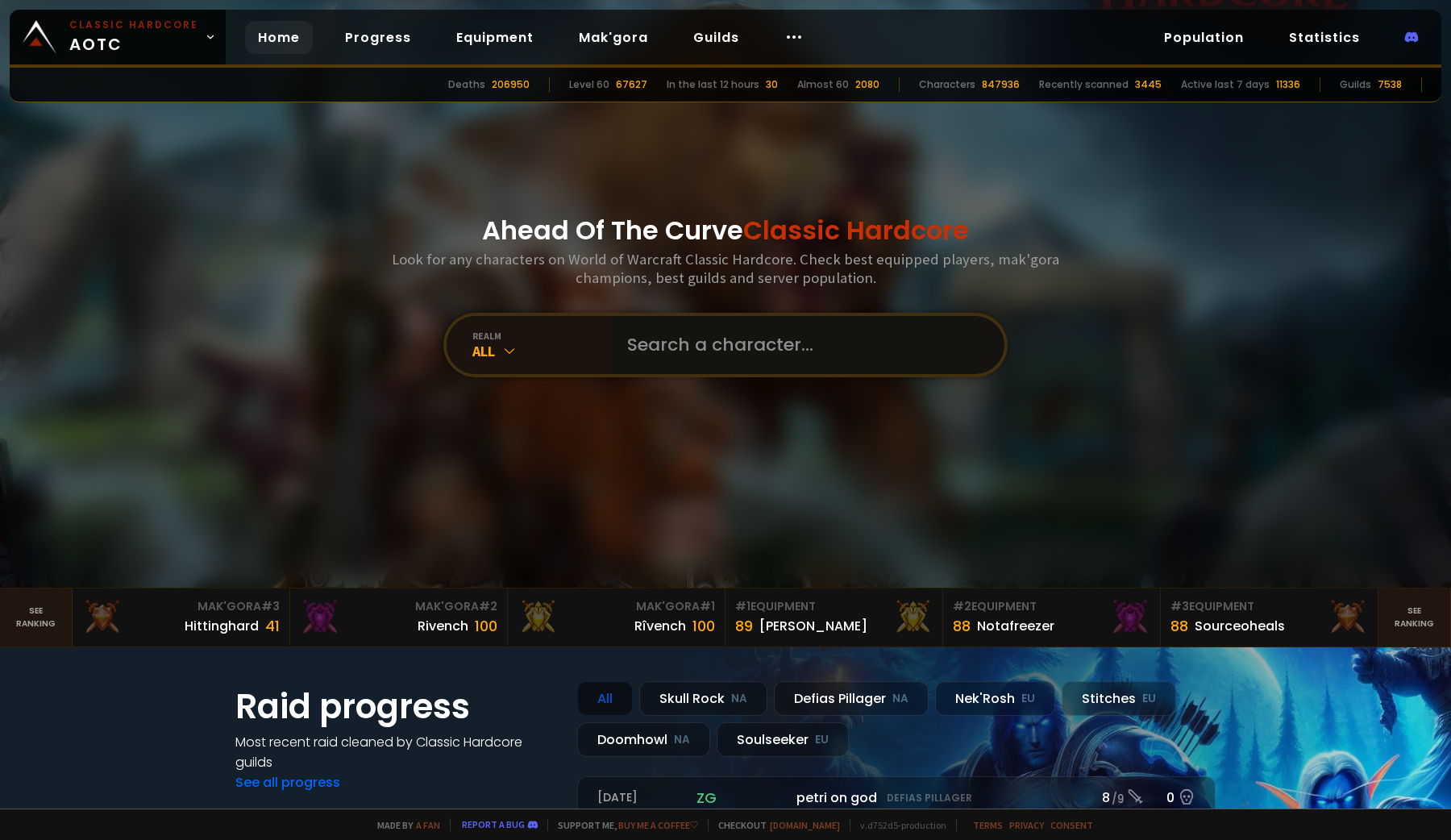
click at [622, 346] on input "text" at bounding box center [801, 344] width 368 height 58
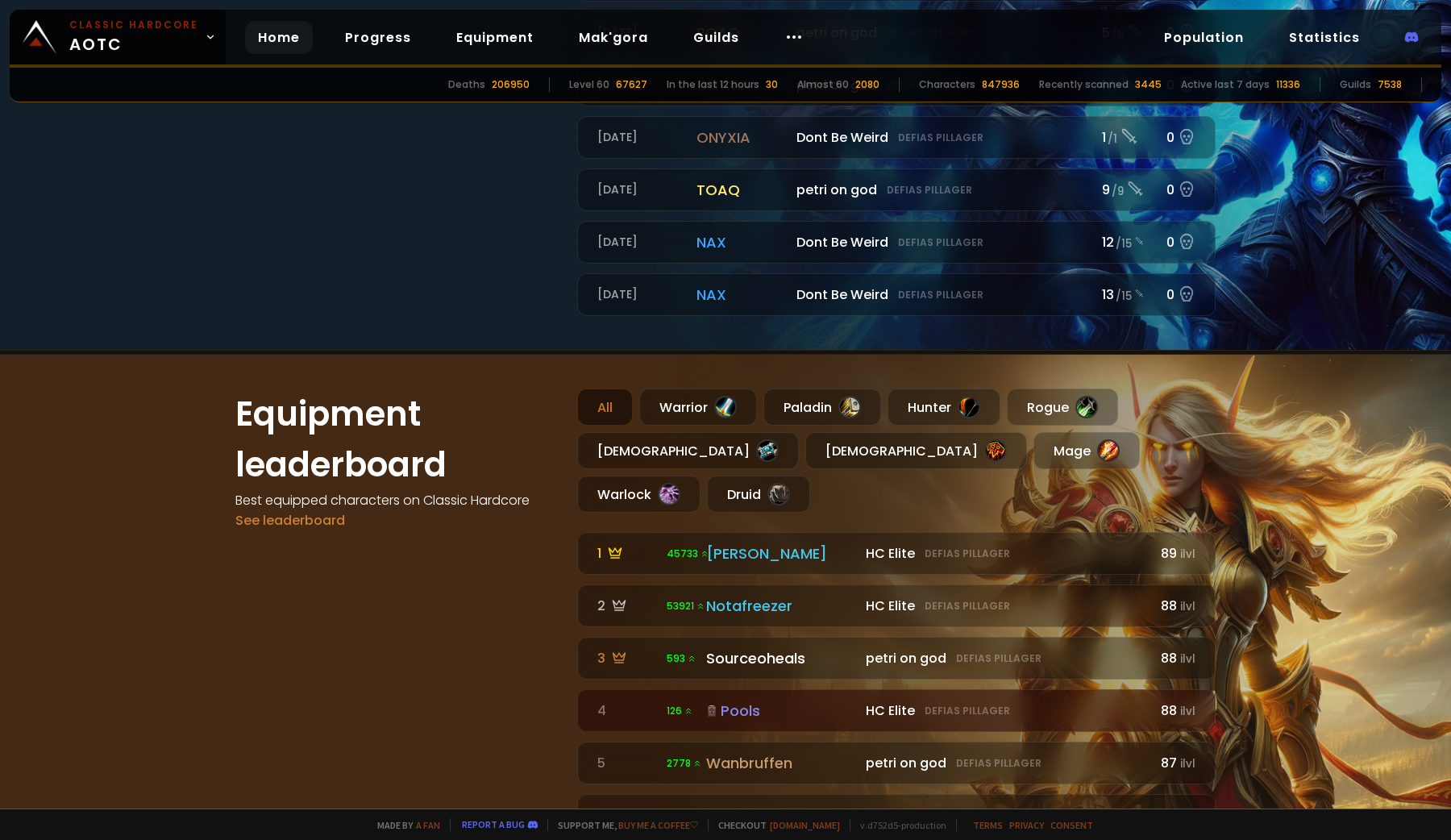
scroll to position [851, 0]
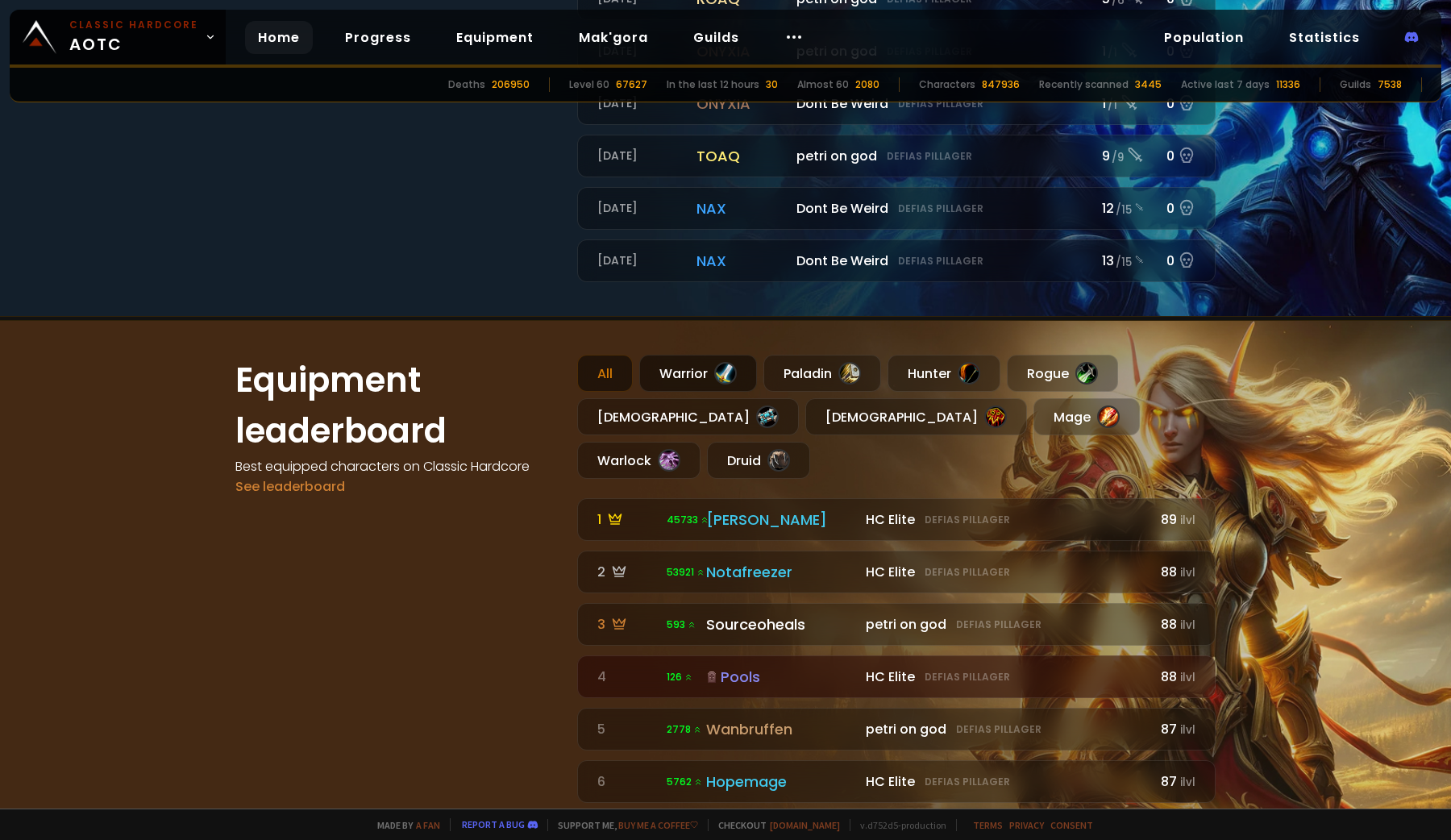
click at [666, 371] on div "Warrior" at bounding box center [698, 373] width 117 height 37
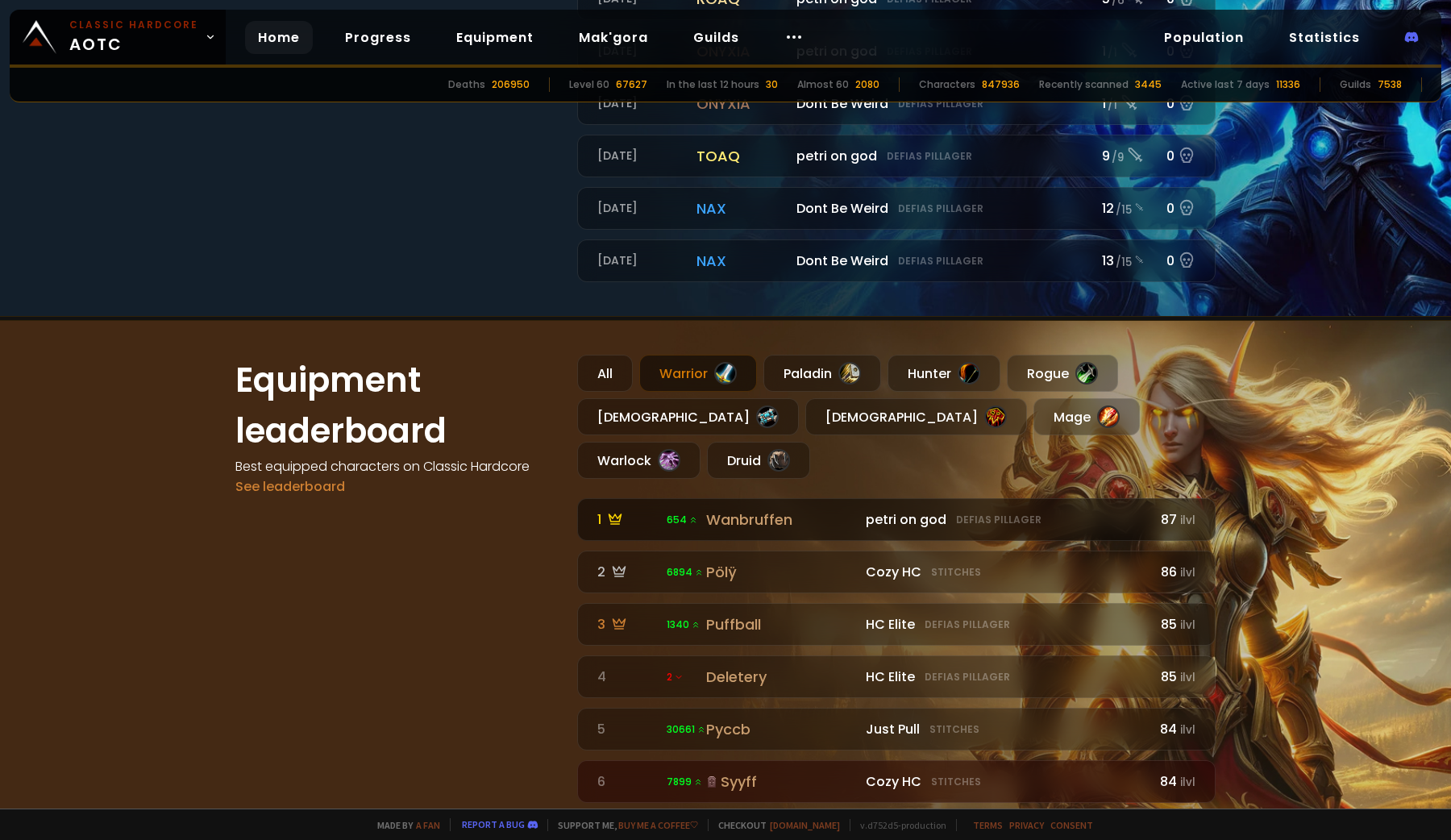
click at [706, 508] on div "Wanbruffen" at bounding box center [781, 519] width 150 height 22
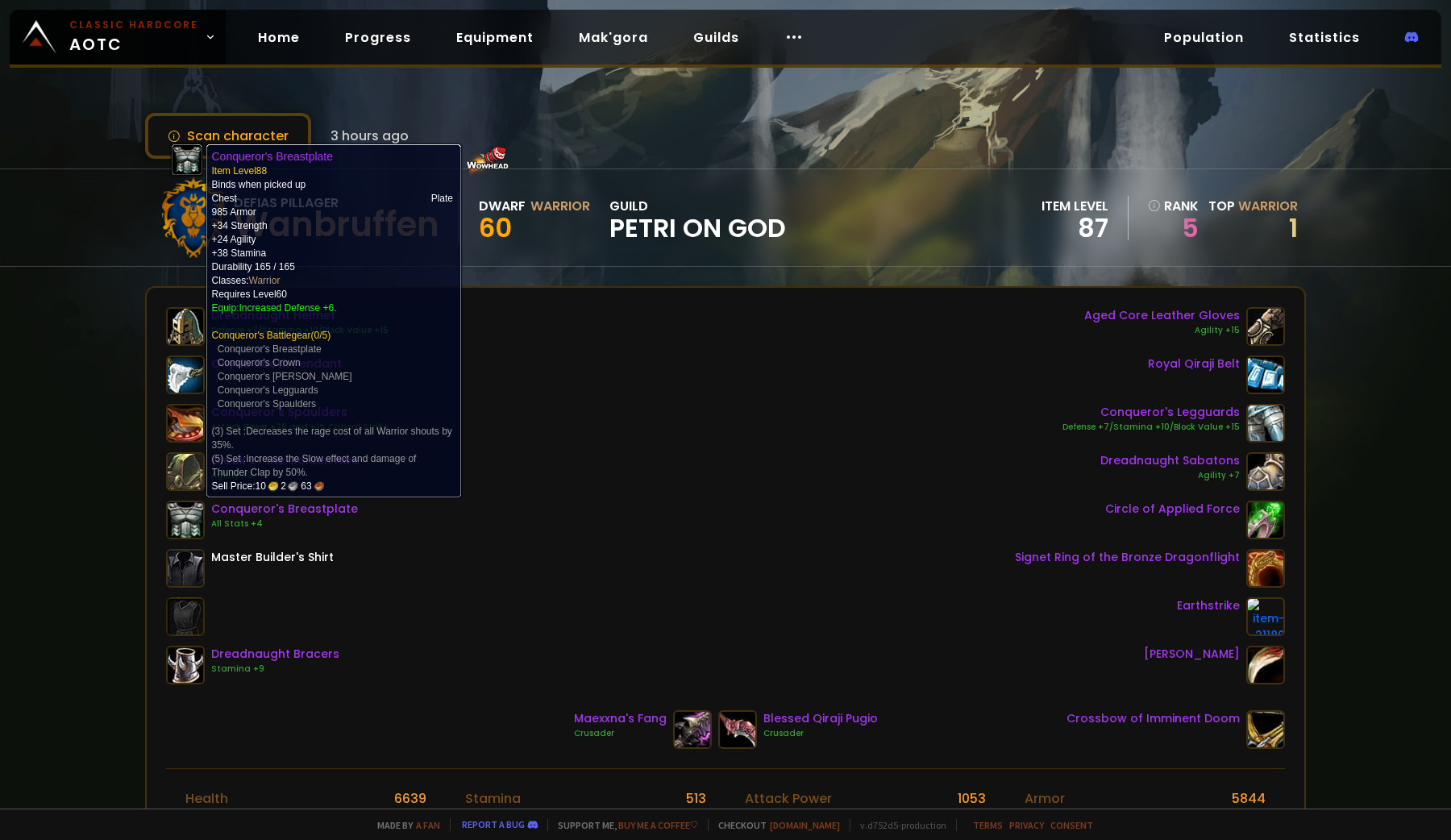
click at [184, 521] on img at bounding box center [185, 520] width 39 height 39
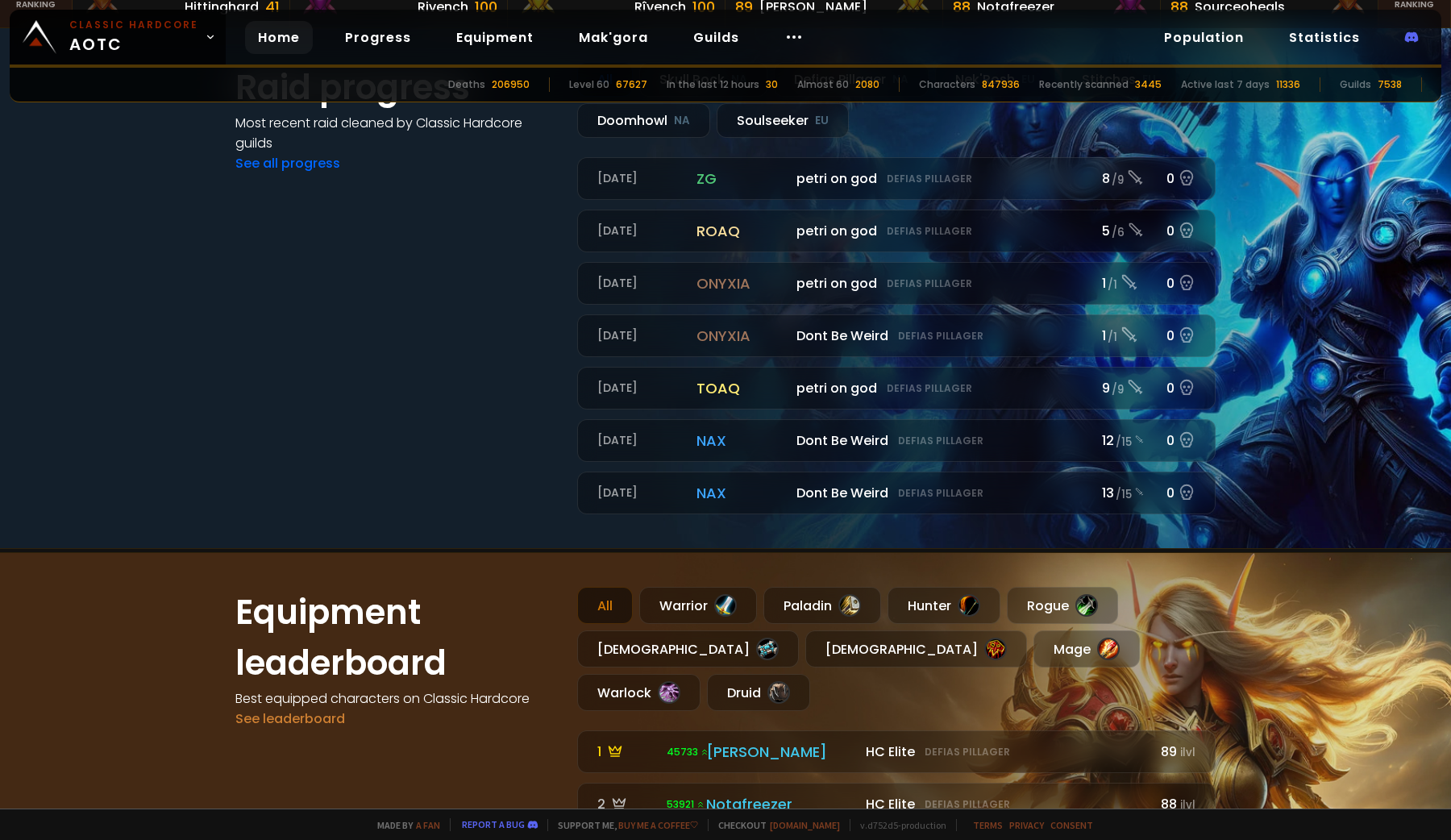
scroll to position [735, 0]
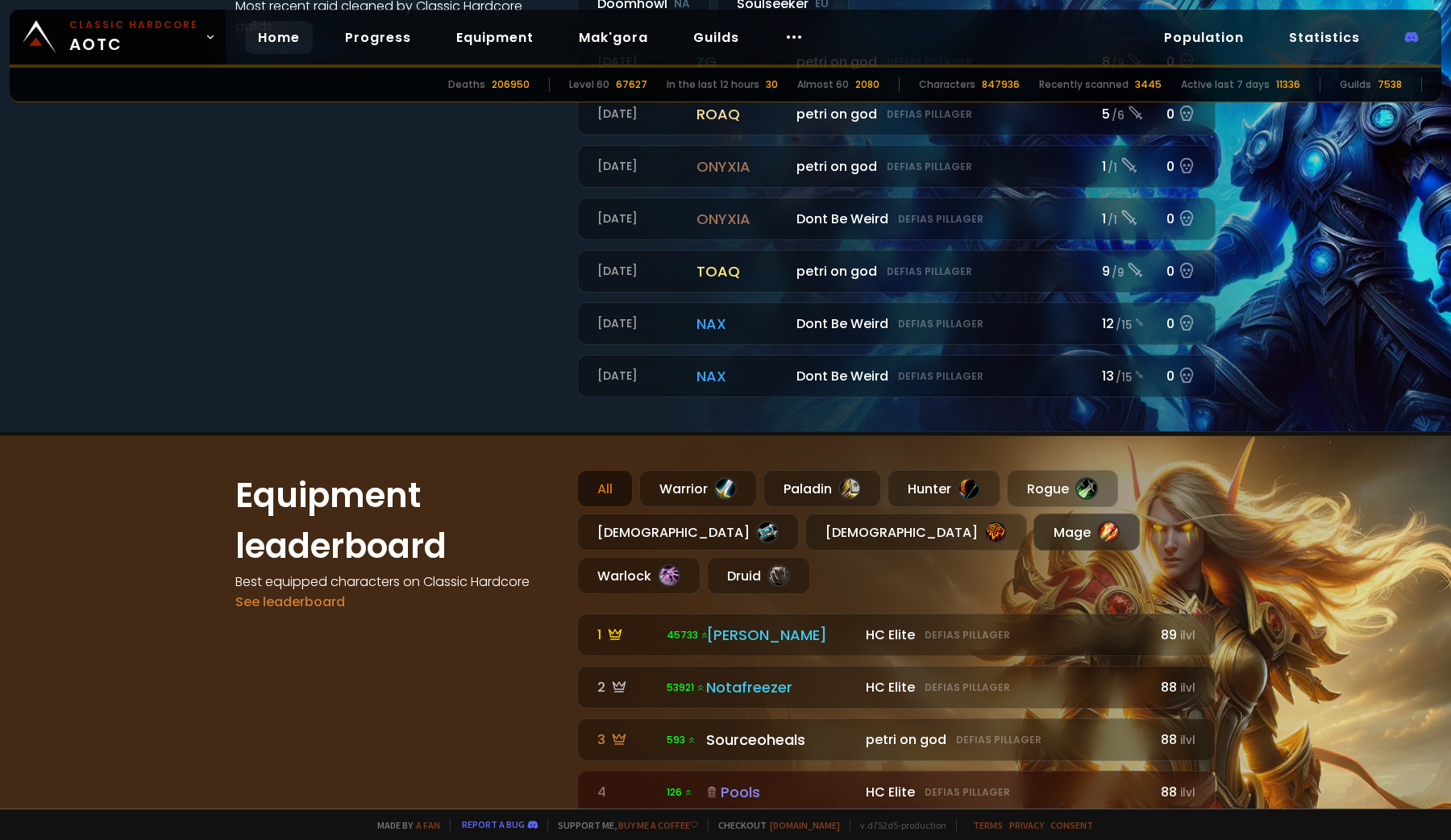
click at [1034, 532] on div "Mage" at bounding box center [1087, 532] width 106 height 37
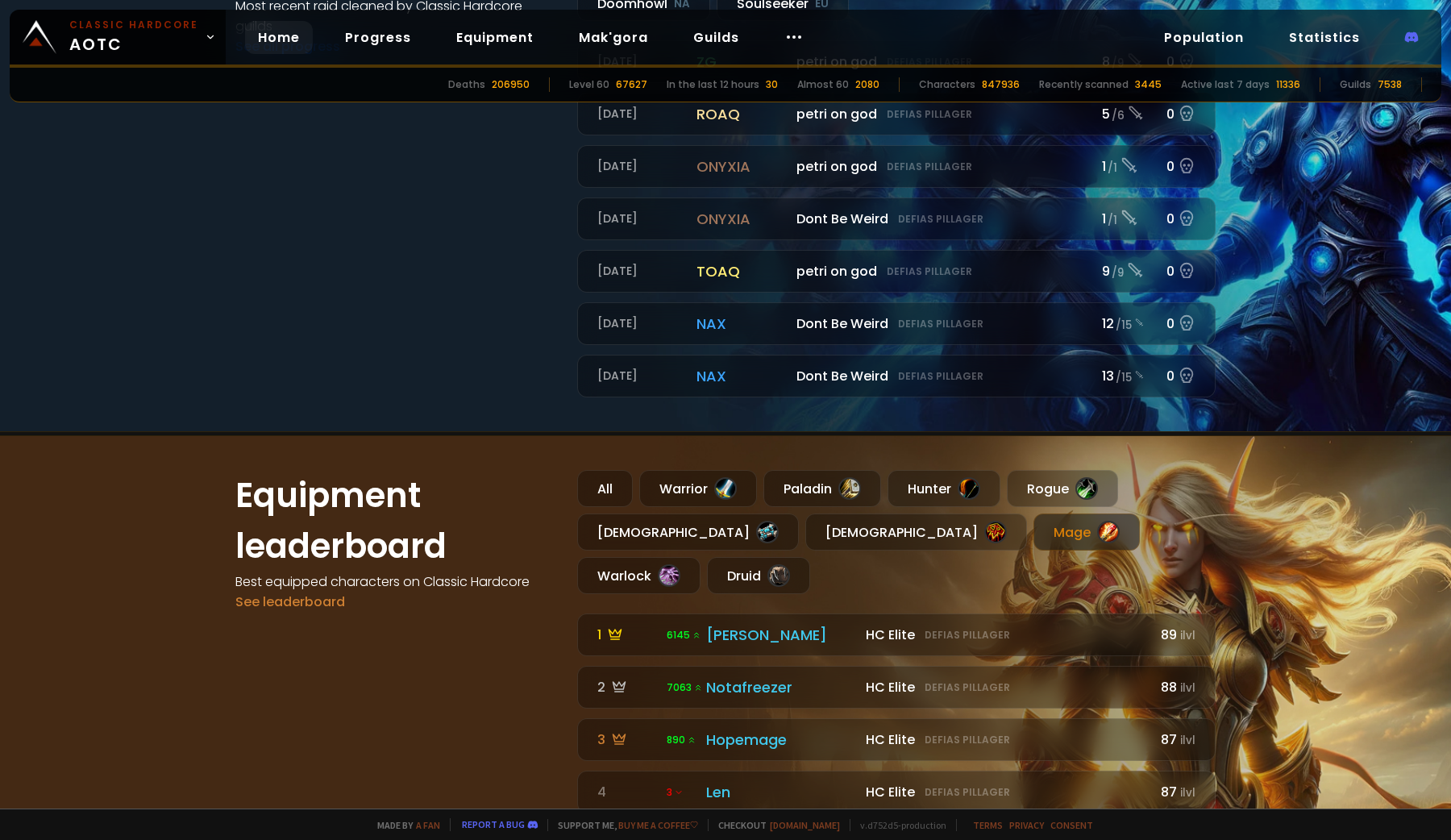
scroll to position [868, 0]
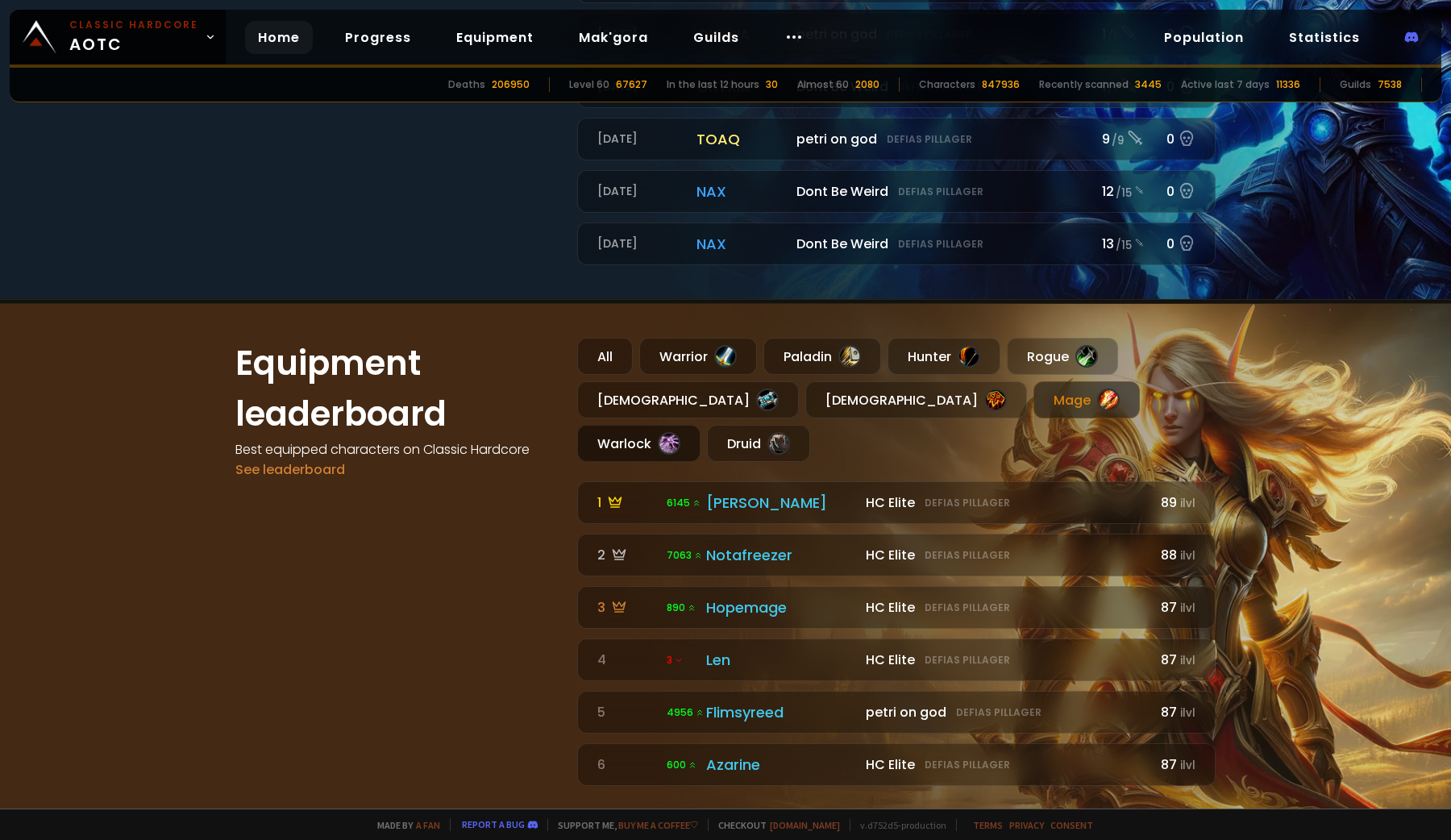
click at [681, 432] on div at bounding box center [669, 443] width 23 height 23
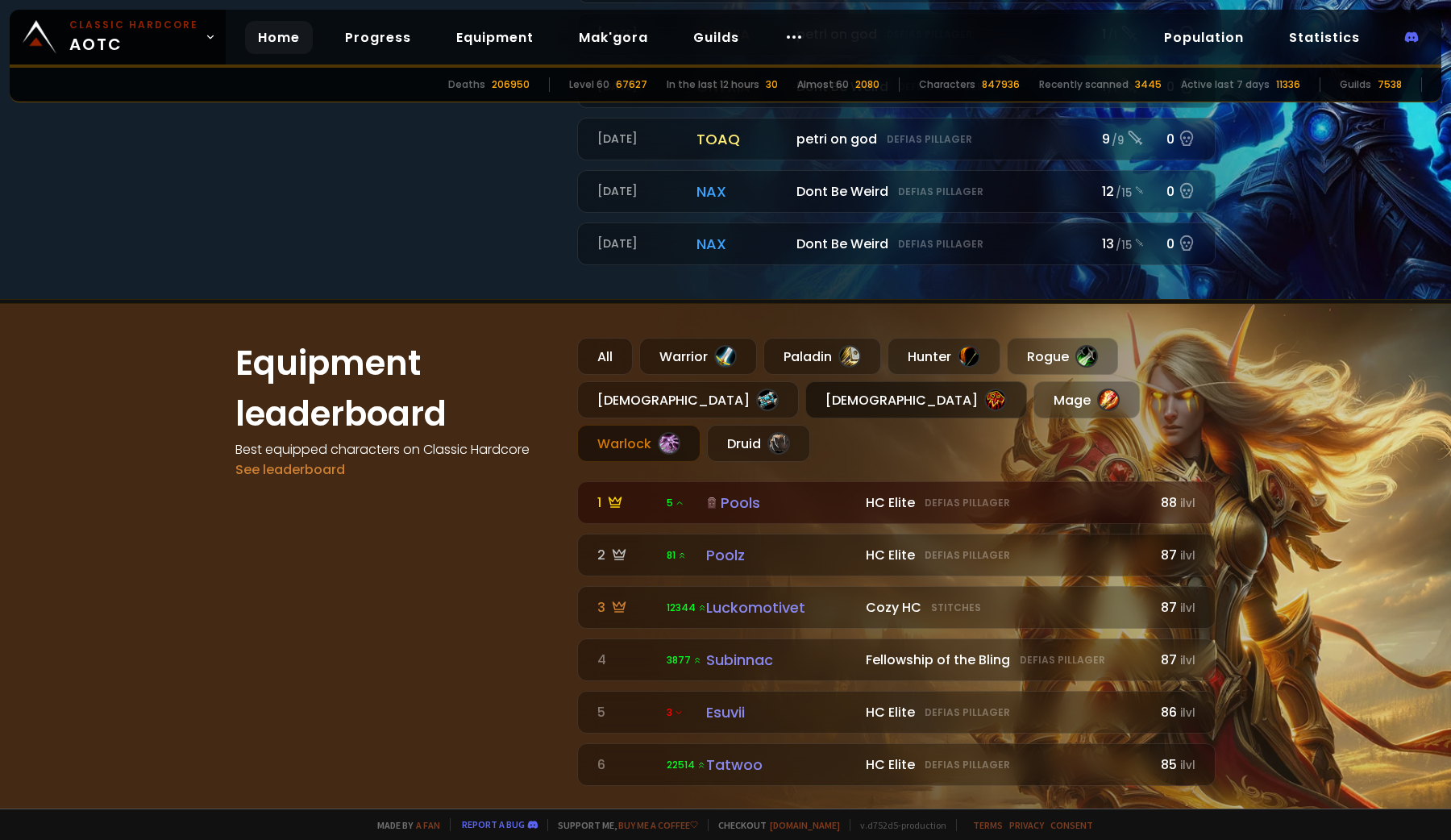
click at [805, 395] on div "[DEMOGRAPHIC_DATA]" at bounding box center [916, 400] width 222 height 37
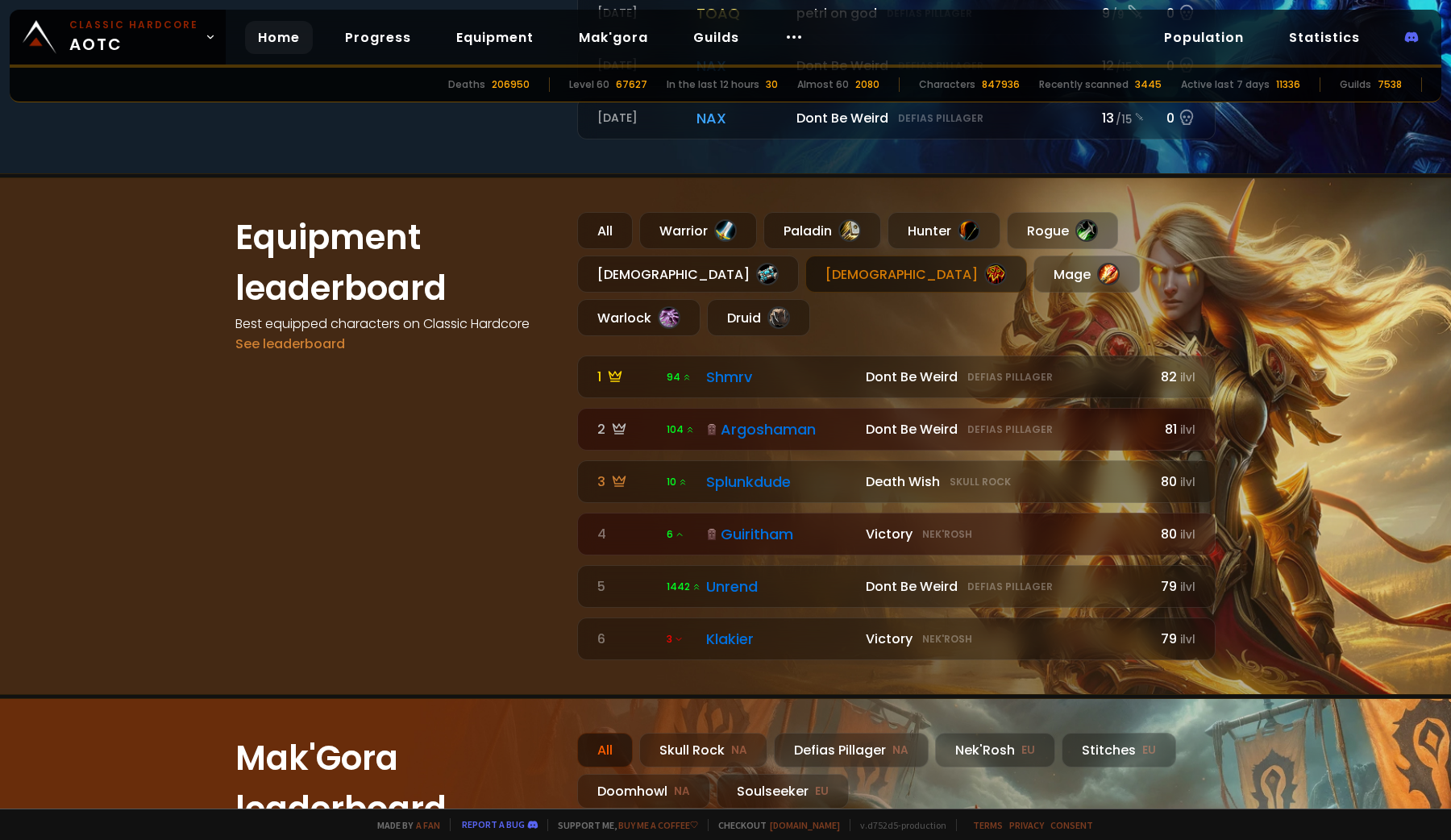
scroll to position [998, 0]
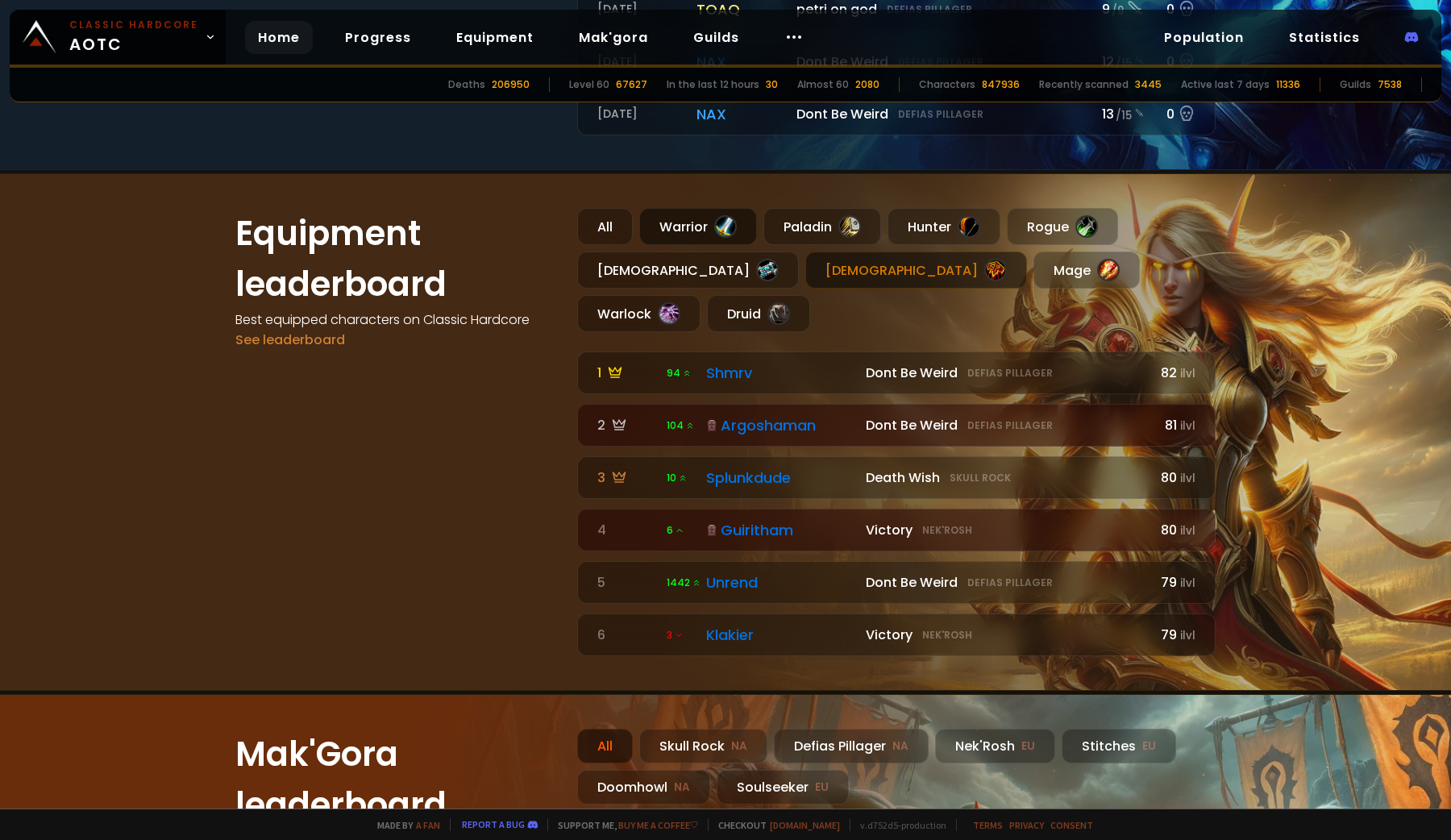
click at [681, 226] on div "Warrior" at bounding box center [698, 227] width 117 height 37
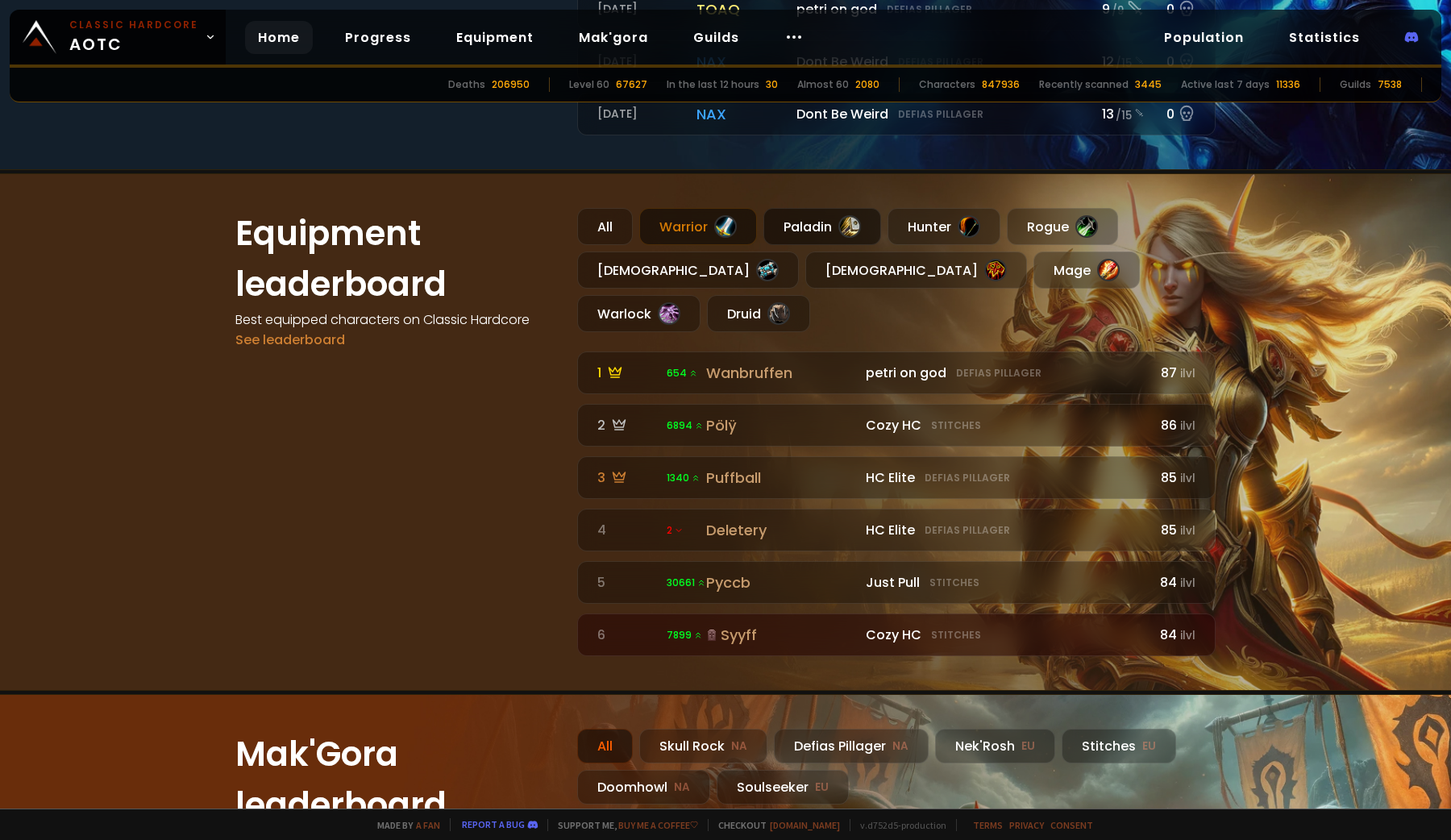
click at [798, 228] on div "Paladin" at bounding box center [822, 227] width 117 height 37
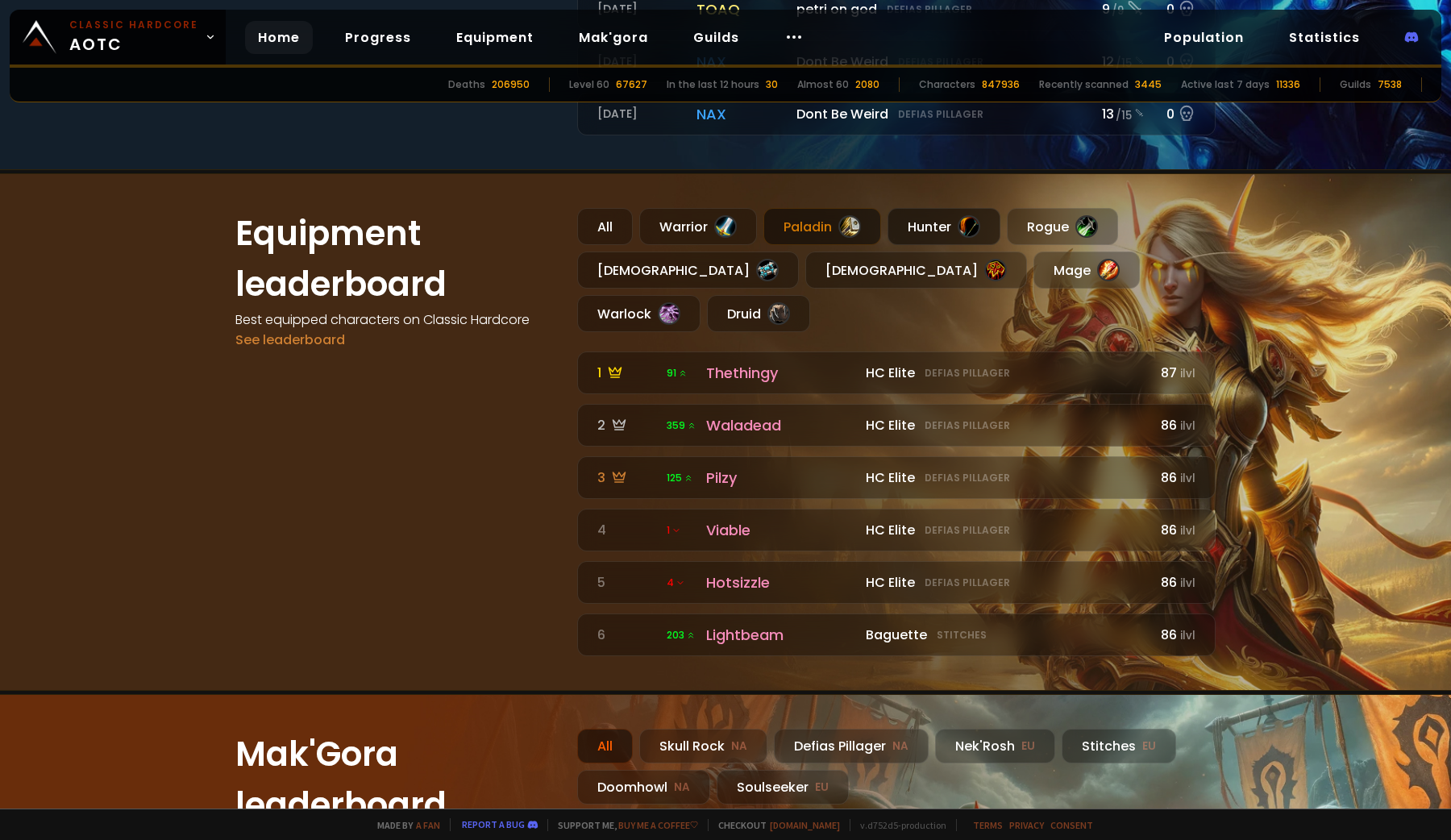
click at [913, 216] on div "Hunter" at bounding box center [943, 227] width 113 height 37
click at [982, 216] on div "Hunter" at bounding box center [943, 227] width 113 height 37
click at [1027, 218] on div "Rogue" at bounding box center [1062, 227] width 111 height 37
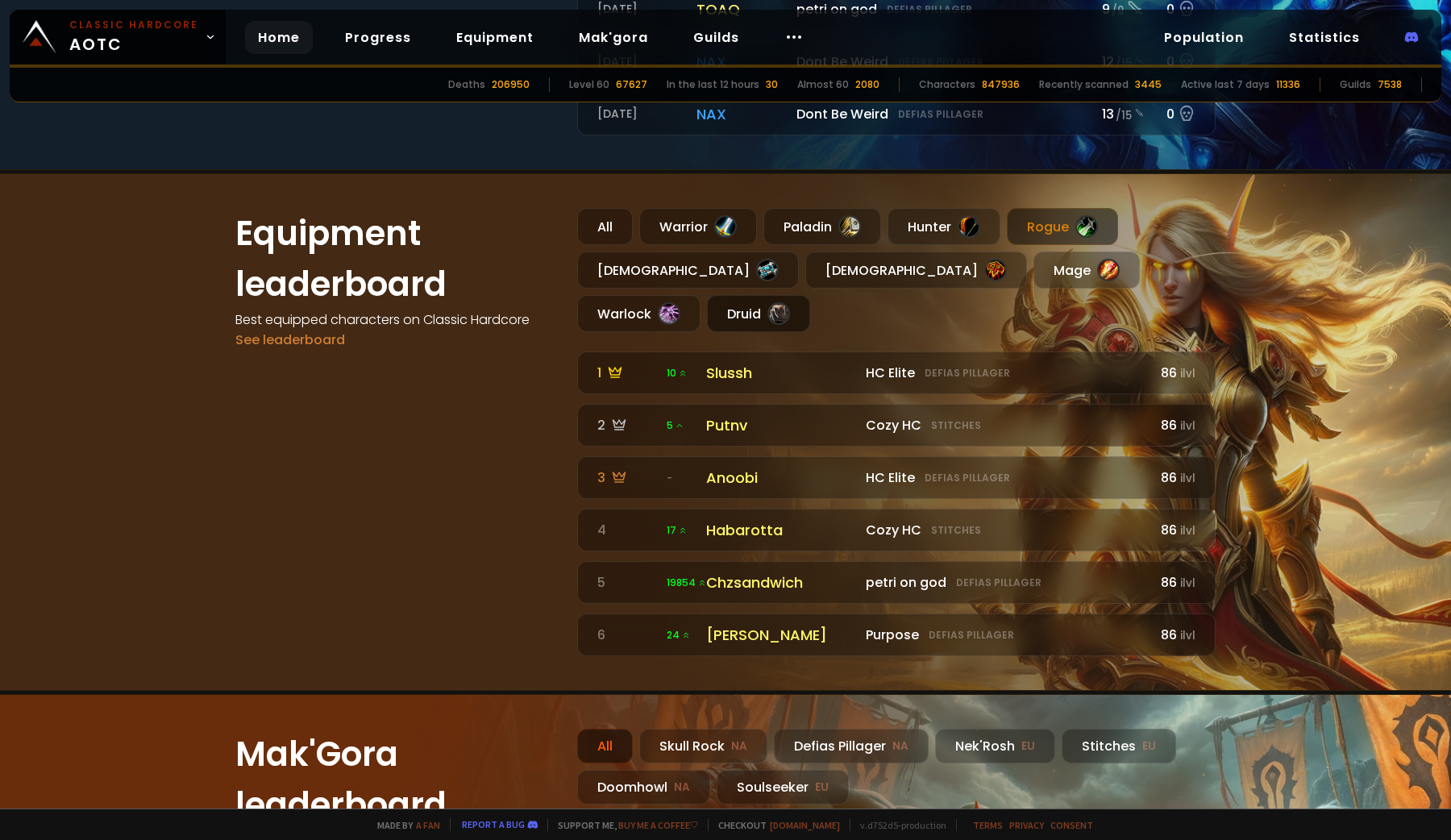
click at [810, 295] on div "Druid" at bounding box center [759, 314] width 103 height 37
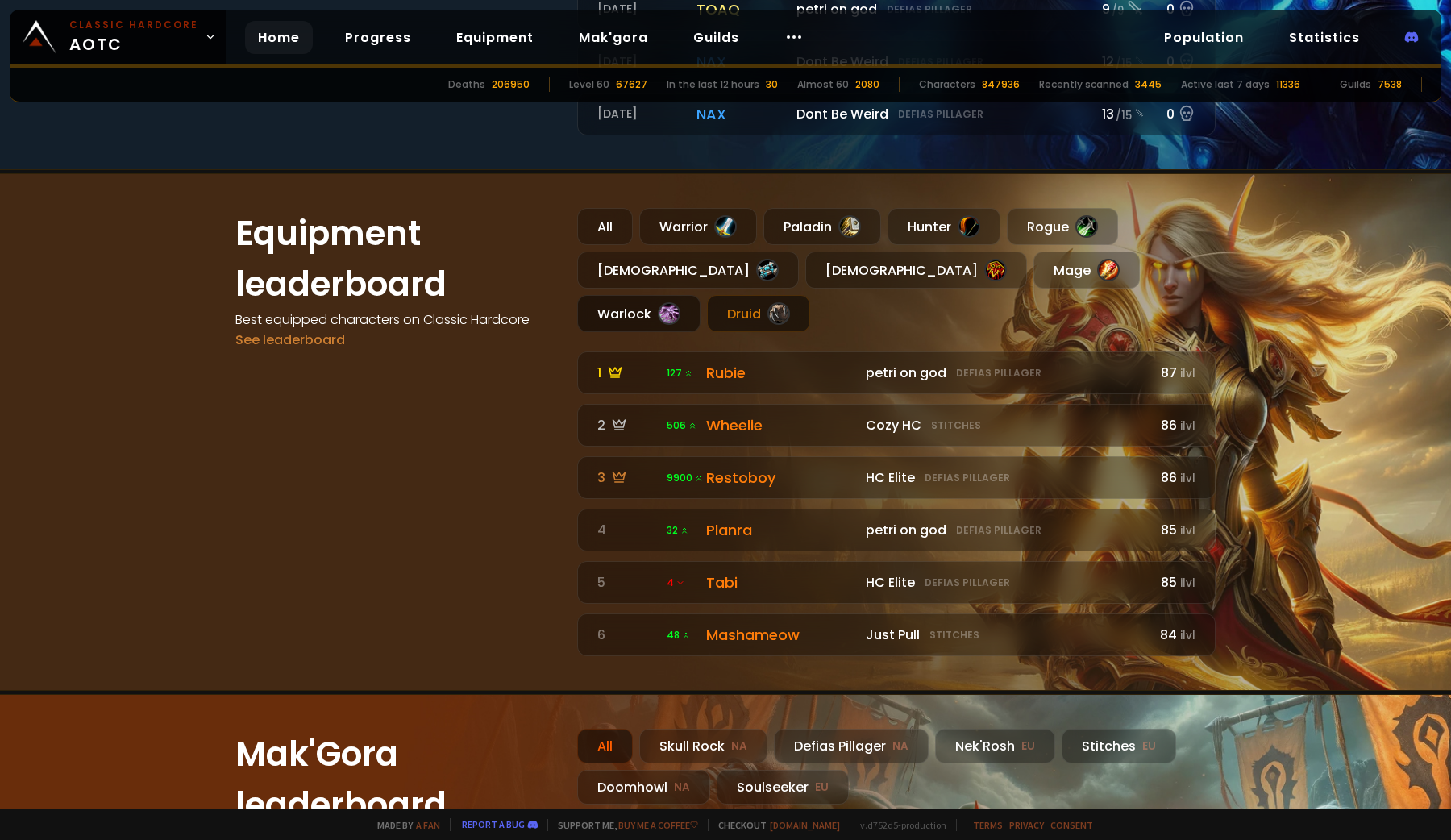
click at [681, 303] on div at bounding box center [669, 314] width 23 height 23
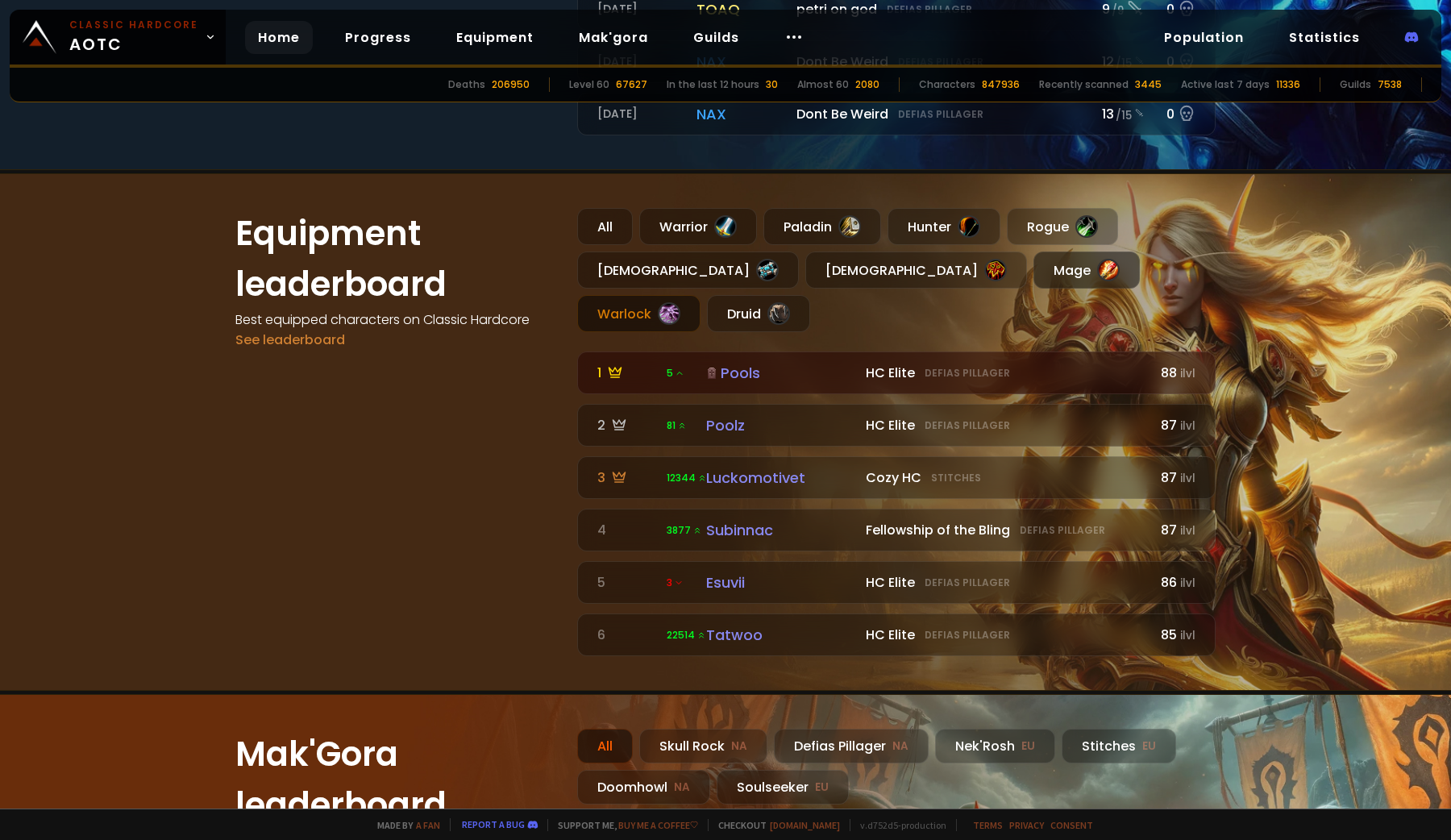
click at [1097, 268] on div at bounding box center [1108, 270] width 23 height 23
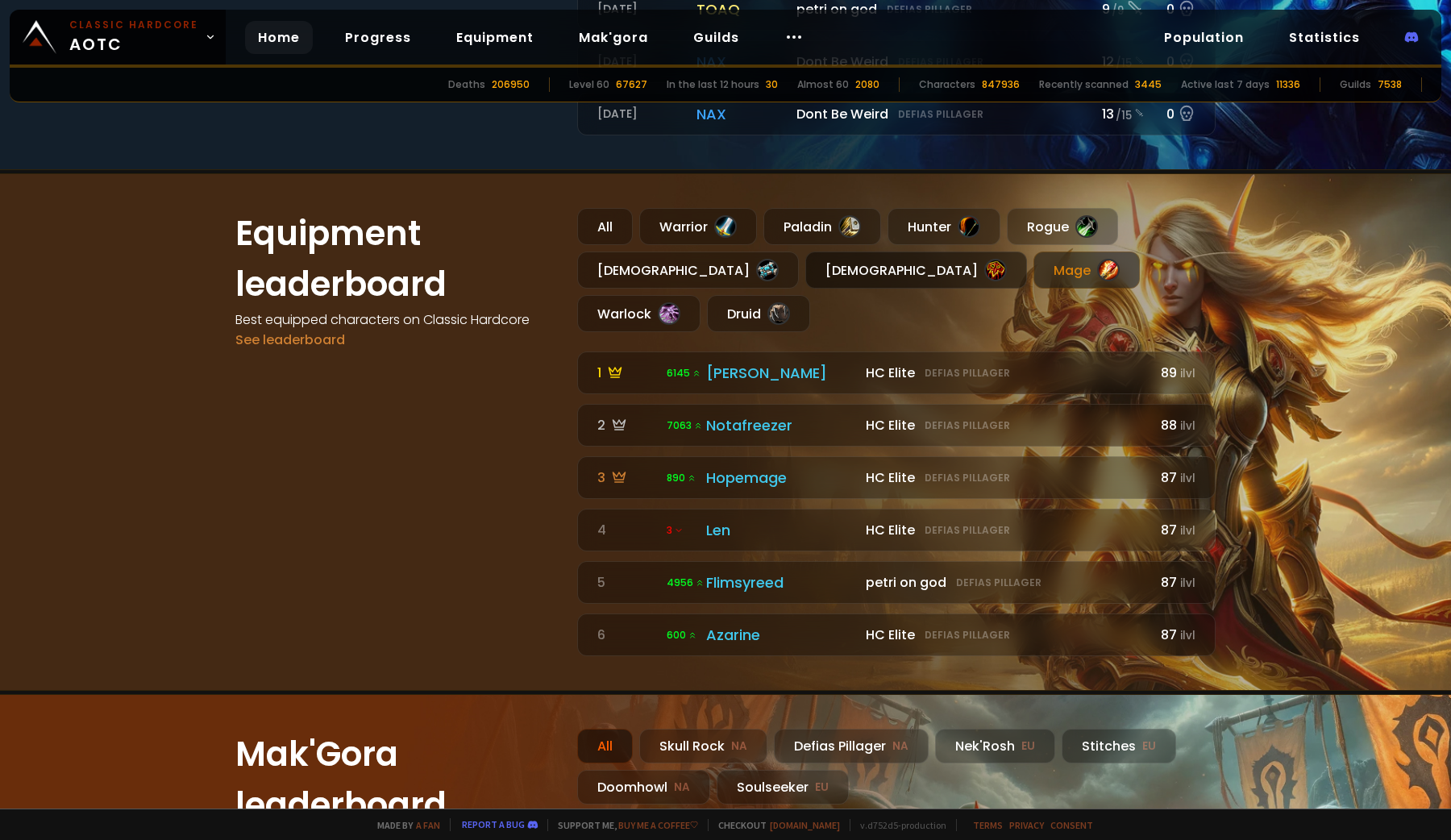
click at [805, 280] on div "[DEMOGRAPHIC_DATA]" at bounding box center [916, 270] width 222 height 37
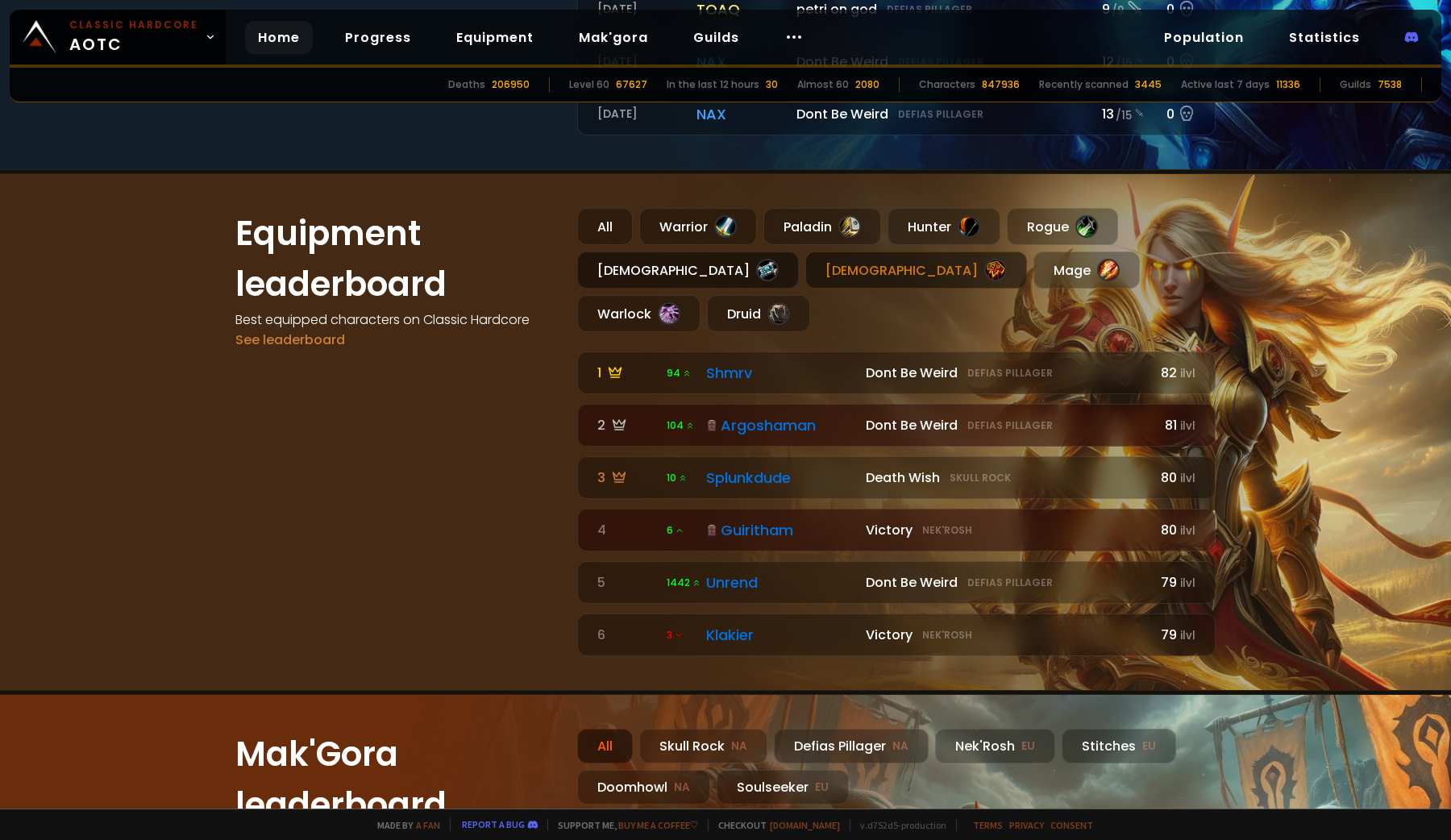
click at [614, 275] on div "[DEMOGRAPHIC_DATA]" at bounding box center [688, 270] width 222 height 37
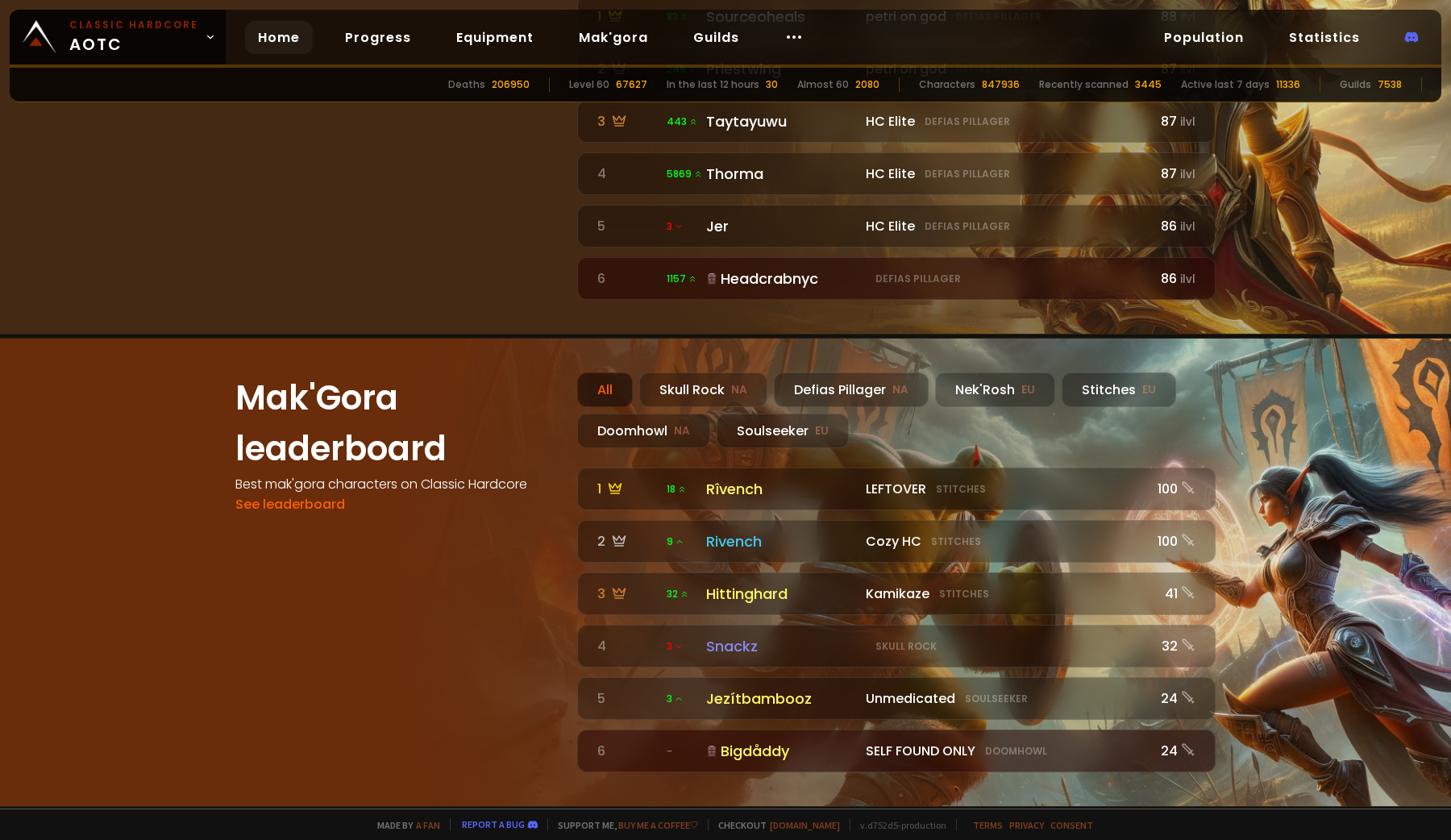
scroll to position [1384, 0]
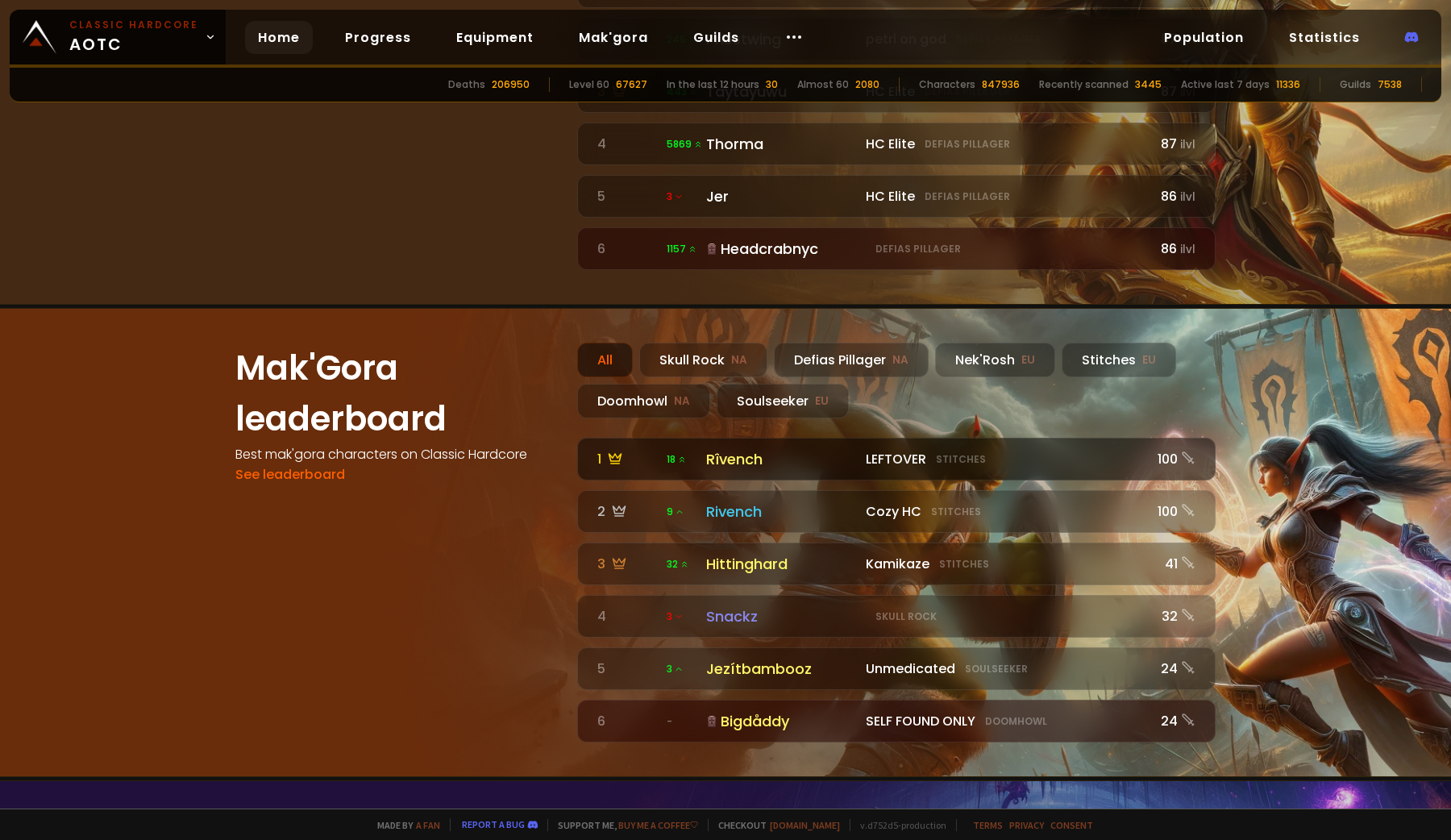
click at [772, 437] on link "1 18 LEFTOVER Stitches Rîvench LEFTOVER Stitches 100" at bounding box center [896, 459] width 638 height 43
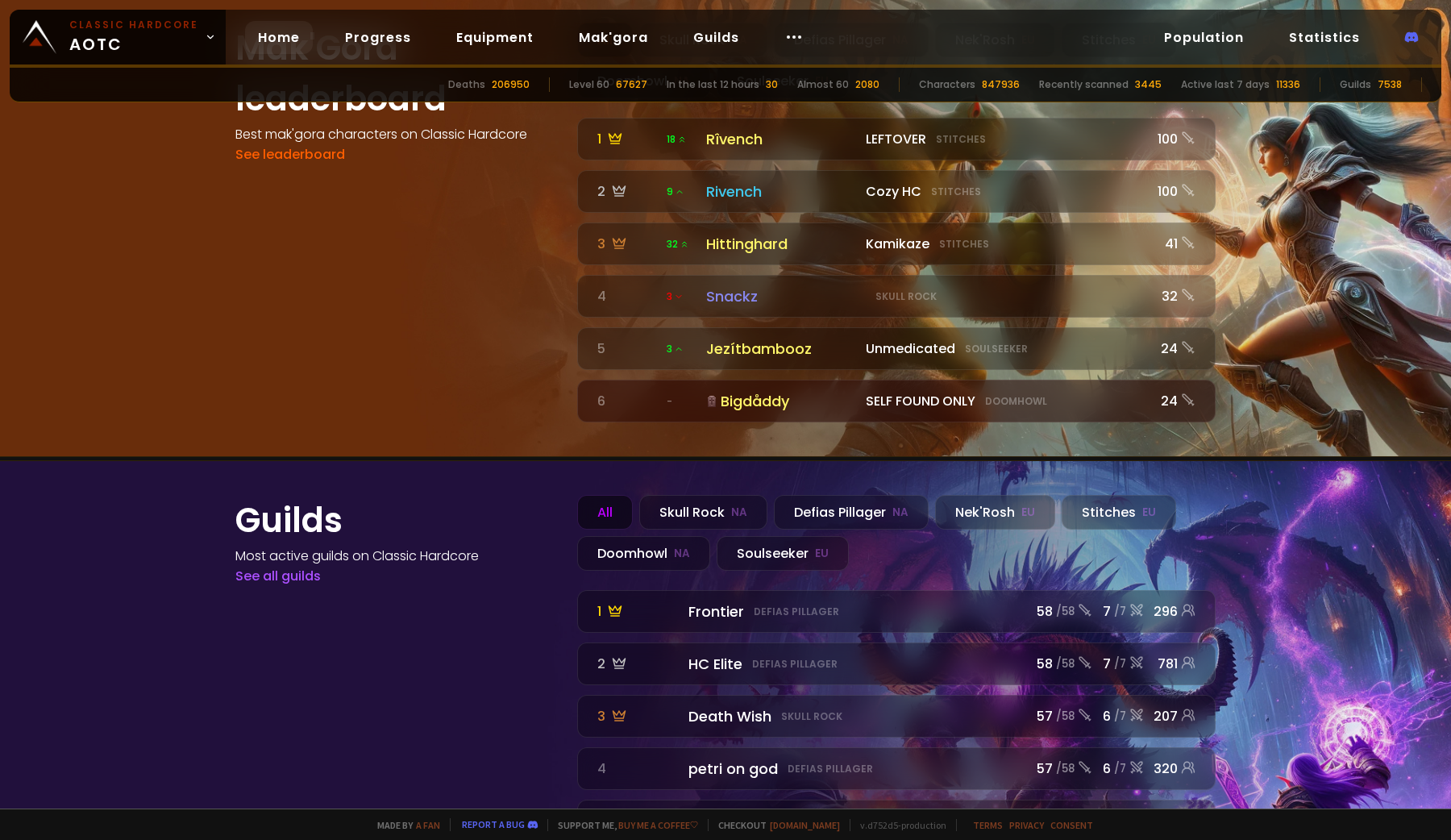
scroll to position [1760, 0]
